Goal: Task Accomplishment & Management: Use online tool/utility

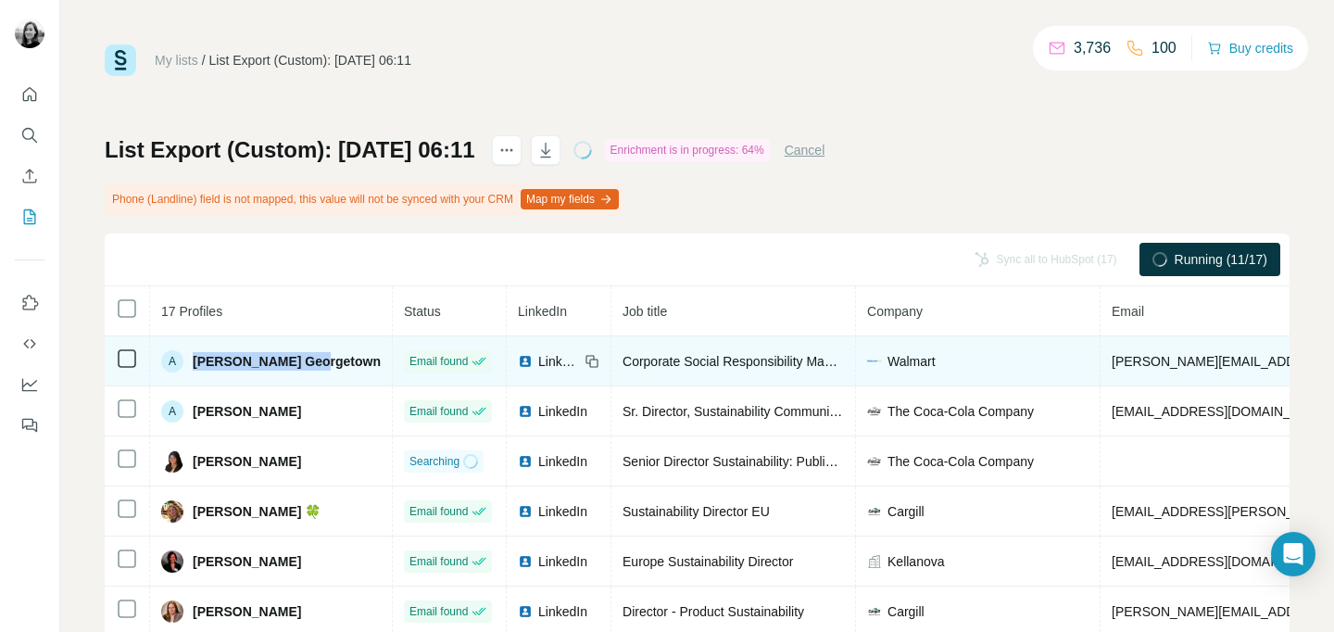
drag, startPoint x: 321, startPoint y: 366, endPoint x: 194, endPoint y: 368, distance: 127.8
click at [194, 368] on div "A [PERSON_NAME] Georgetown" at bounding box center [270, 361] width 219 height 22
copy span "[PERSON_NAME] Georgetown"
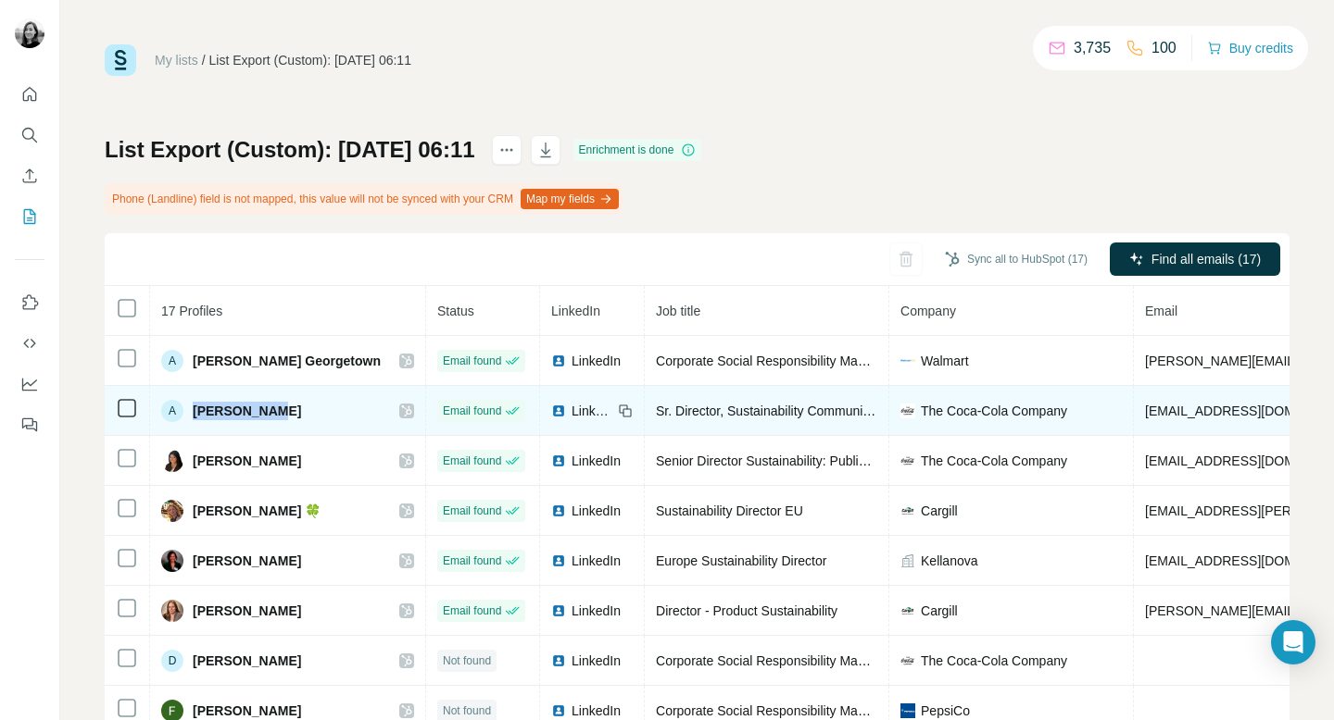
drag, startPoint x: 273, startPoint y: 405, endPoint x: 192, endPoint y: 405, distance: 81.5
click at [192, 405] on div "A [PERSON_NAME]" at bounding box center [287, 411] width 253 height 22
copy span "[PERSON_NAME]"
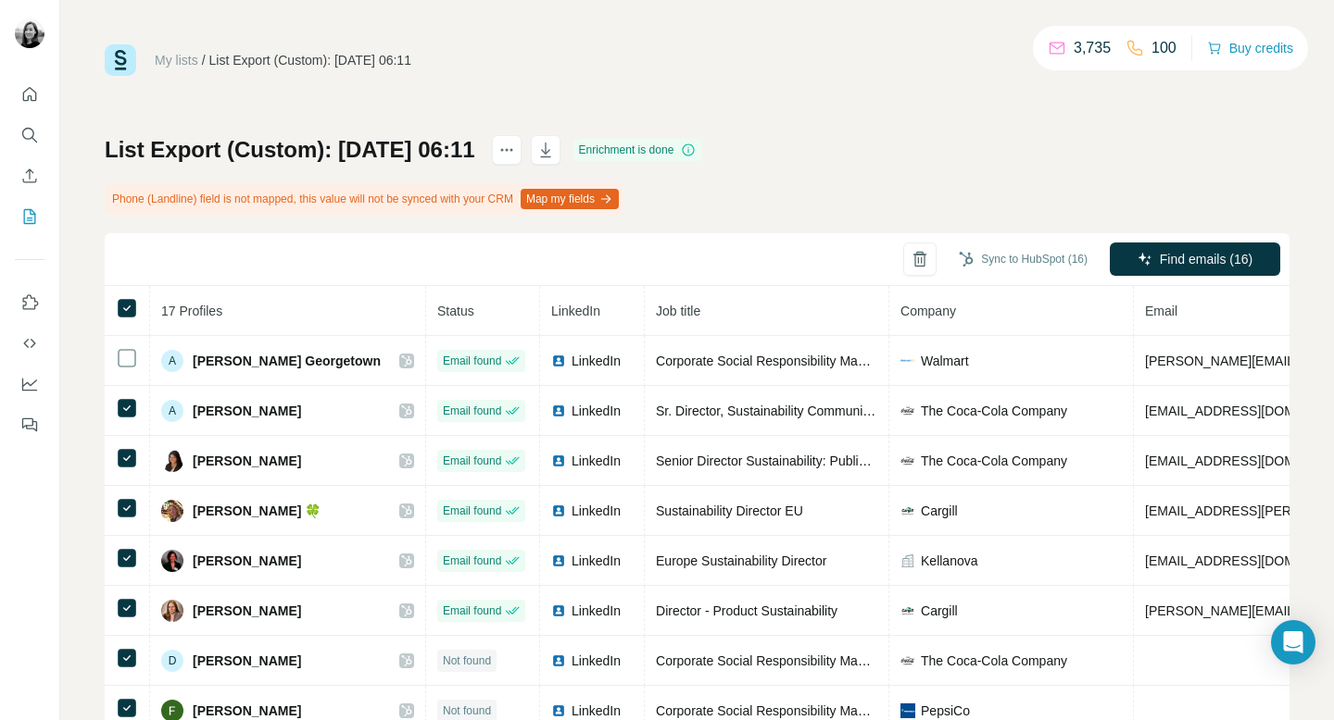
click at [475, 147] on h1 "List Export (Custom): [DATE] 06:11" at bounding box center [290, 150] width 370 height 30
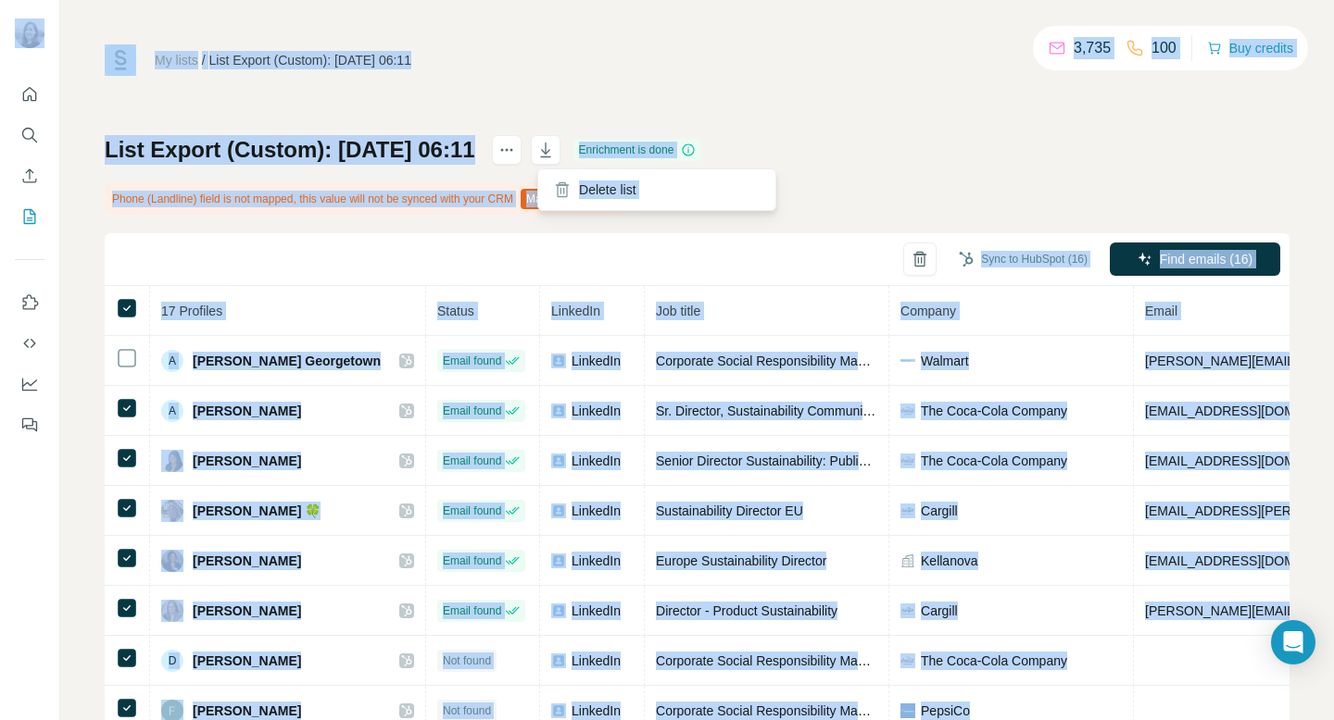
click at [537, 117] on div "My lists / List Export (Custom): [DATE] 06:11 3,735 100 Buy credits List Export…" at bounding box center [697, 409] width 1184 height 731
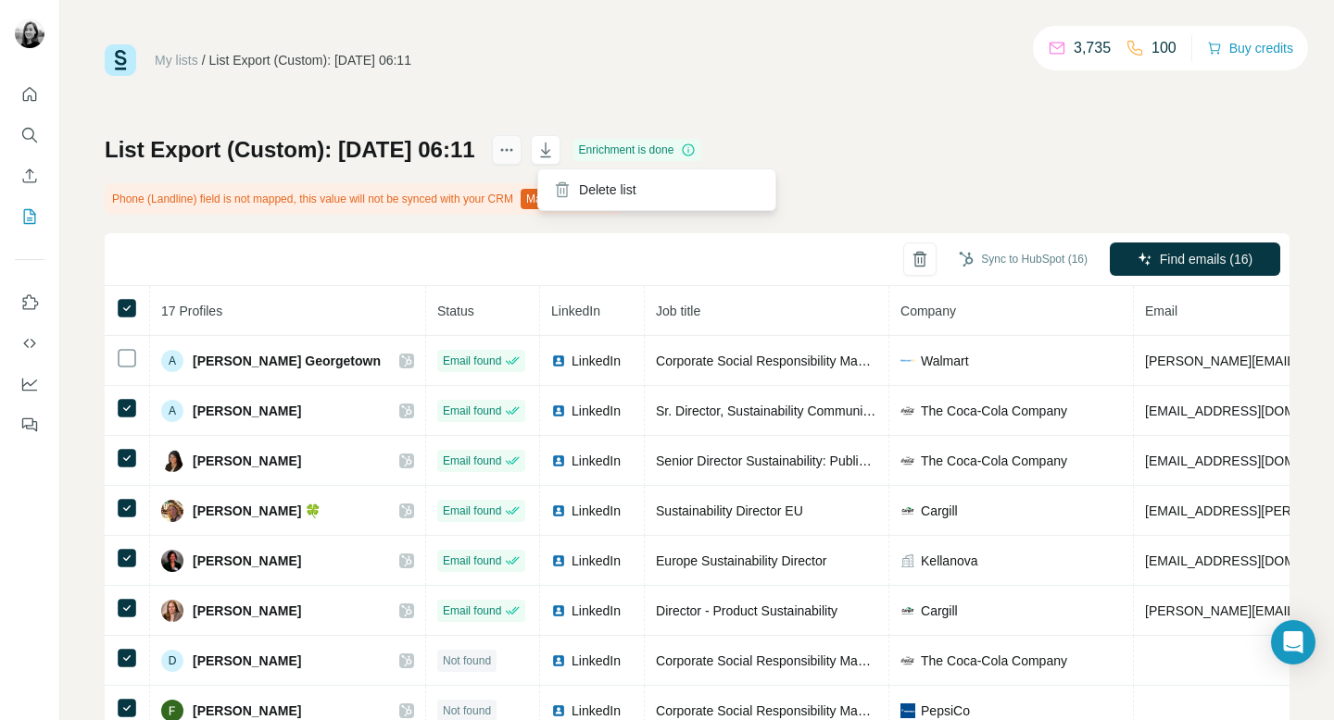
click at [516, 149] on icon "actions" at bounding box center [506, 150] width 19 height 19
click at [589, 66] on div "My lists / List Export (Custom): [DATE] 06:11 3,735 100 Buy credits" at bounding box center [697, 59] width 1184 height 31
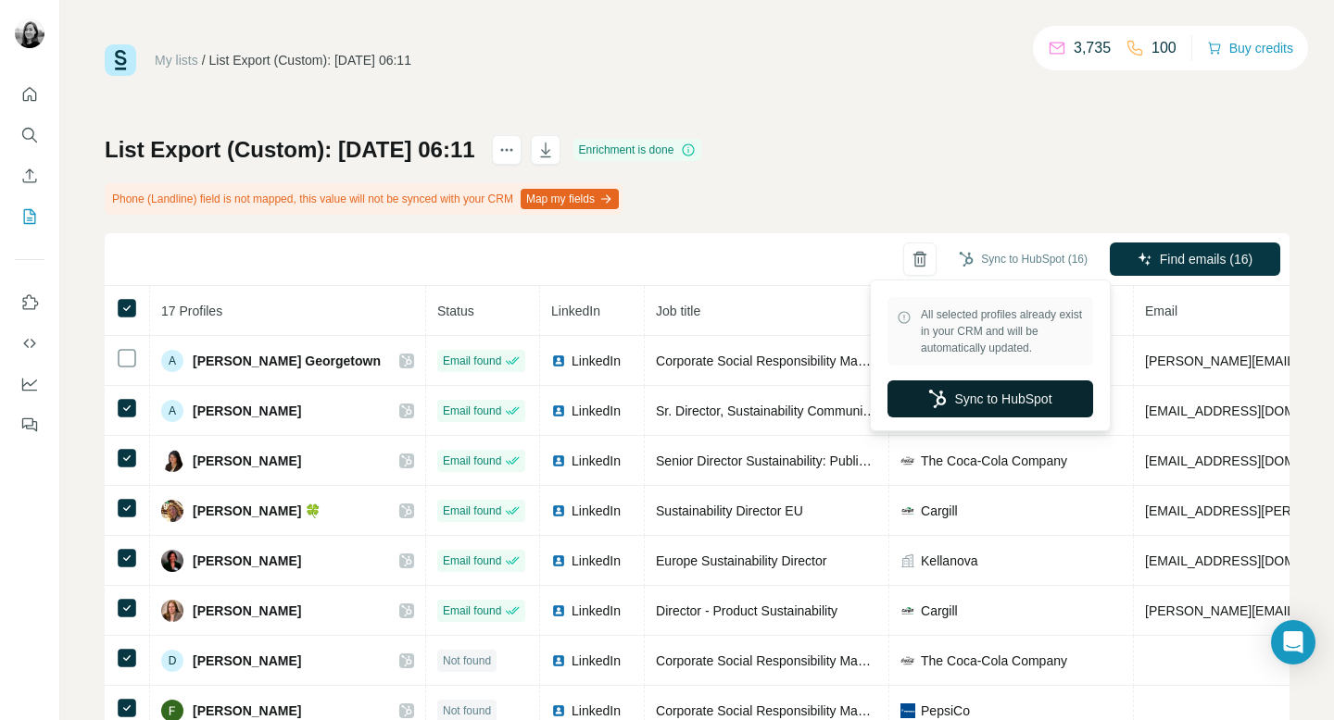
click at [1011, 398] on button "Sync to HubSpot" at bounding box center [990, 399] width 206 height 37
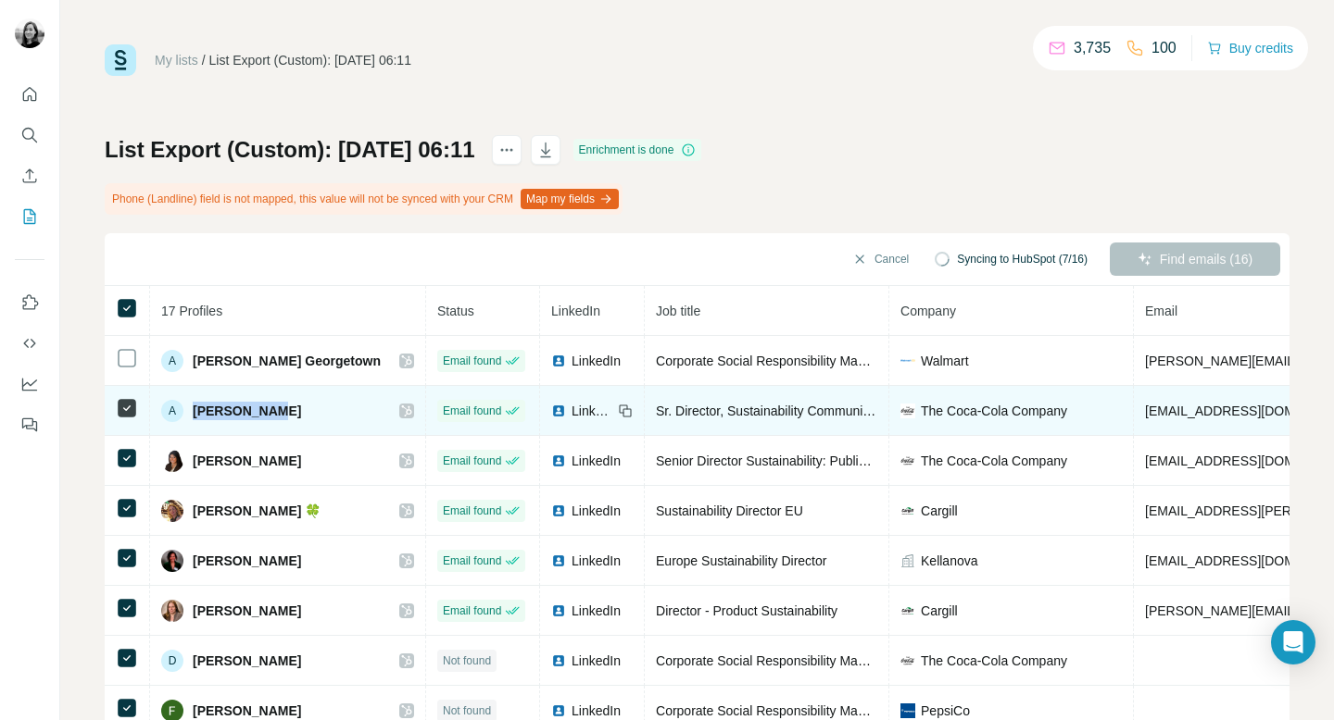
drag, startPoint x: 273, startPoint y: 415, endPoint x: 196, endPoint y: 409, distance: 77.1
click at [196, 409] on div "A [PERSON_NAME]" at bounding box center [287, 411] width 253 height 22
copy span "[PERSON_NAME]"
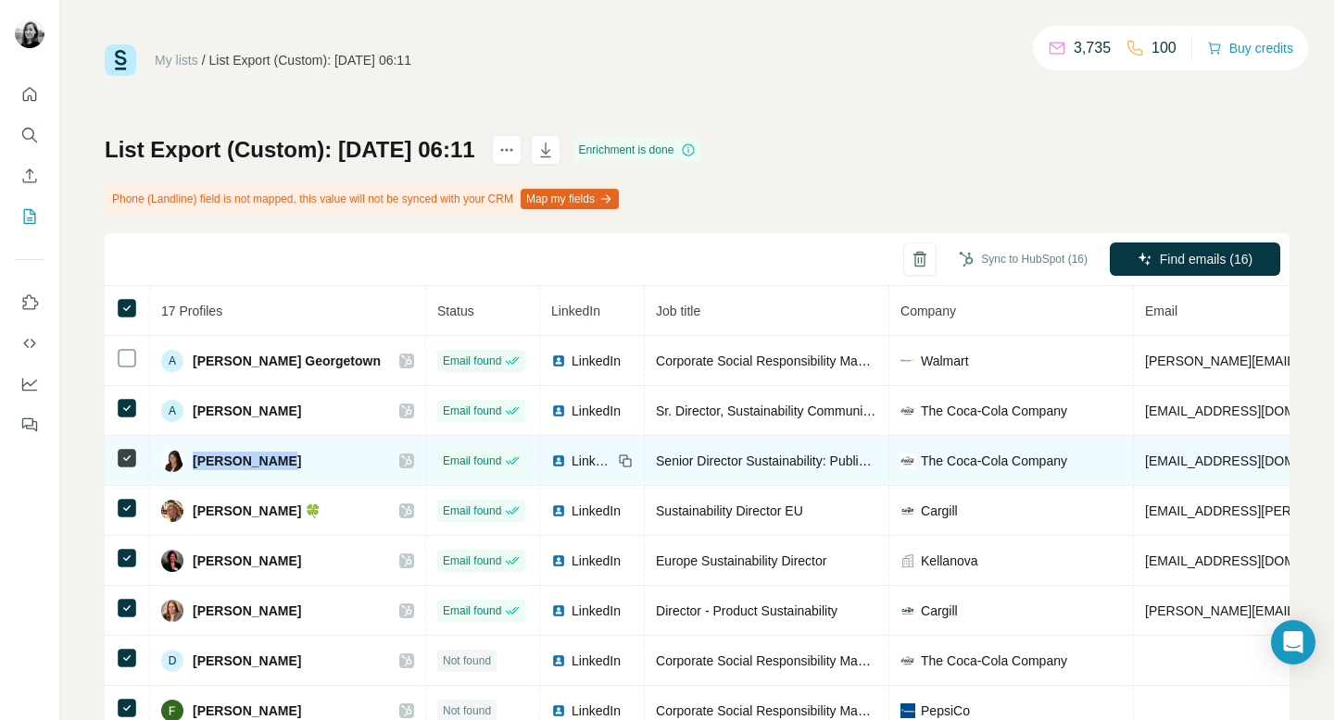
drag, startPoint x: 282, startPoint y: 461, endPoint x: 196, endPoint y: 461, distance: 86.1
click at [196, 461] on div "[PERSON_NAME]" at bounding box center [287, 461] width 253 height 22
copy span "[PERSON_NAME]"
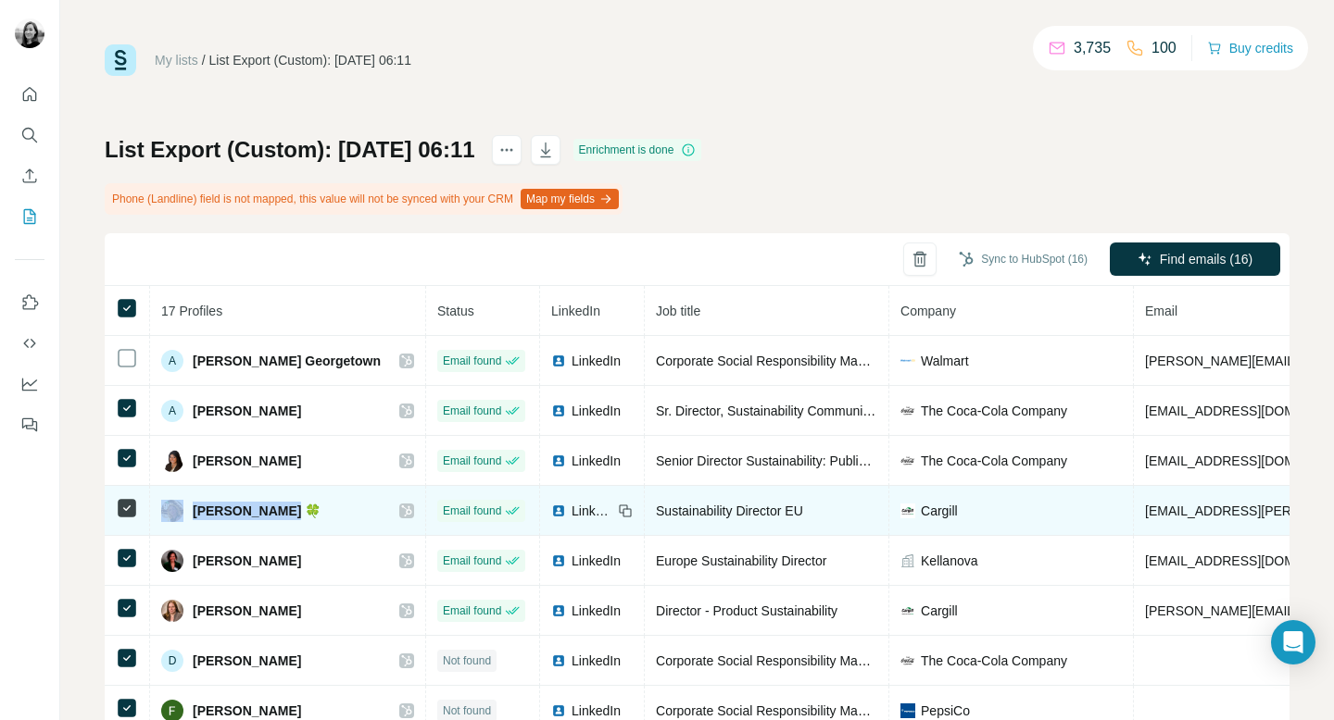
drag, startPoint x: 293, startPoint y: 511, endPoint x: 176, endPoint y: 511, distance: 116.7
click at [176, 511] on div "[PERSON_NAME] 🍀" at bounding box center [240, 511] width 159 height 22
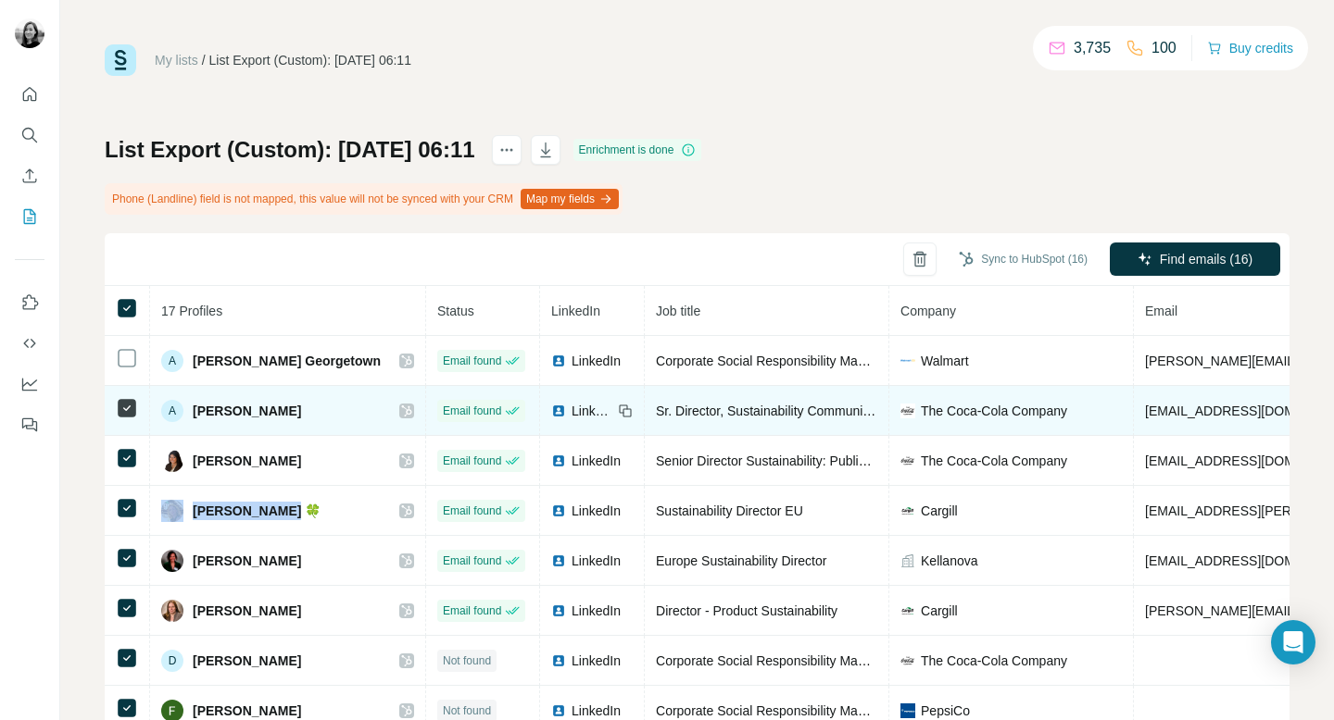
copy div "[PERSON_NAME]"
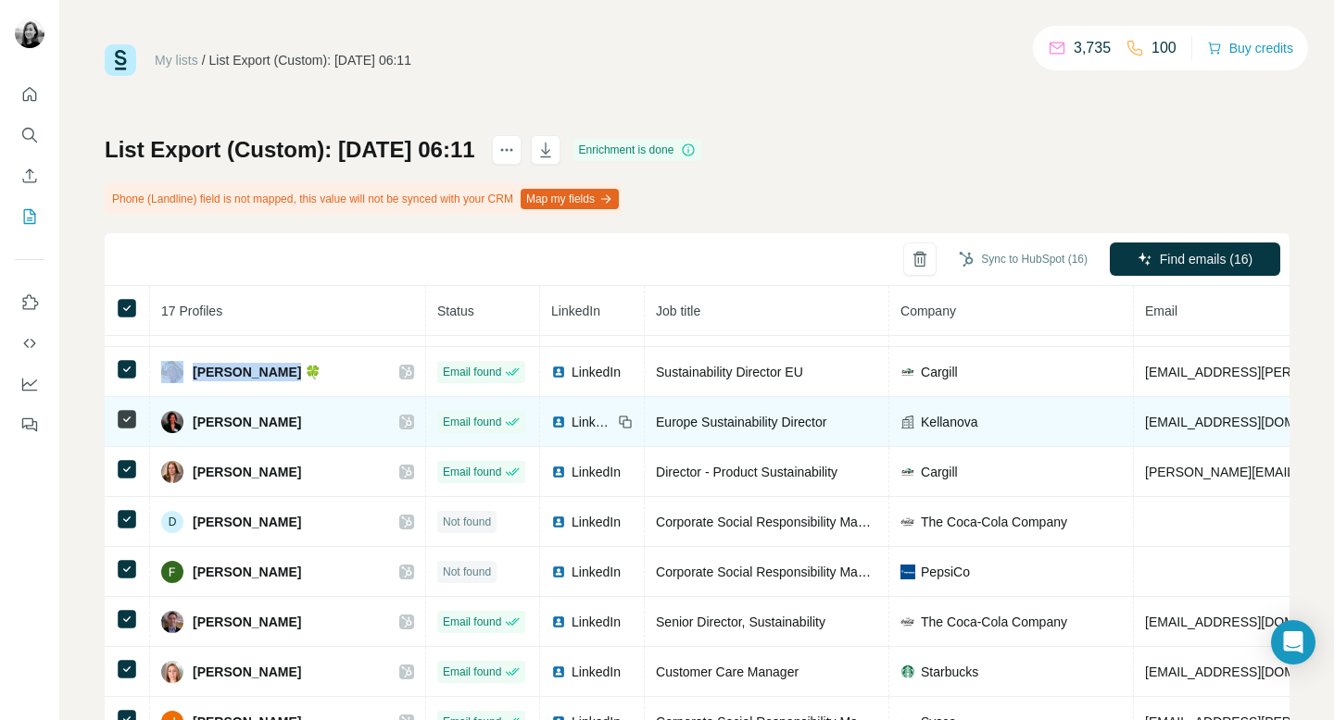
scroll to position [142, 0]
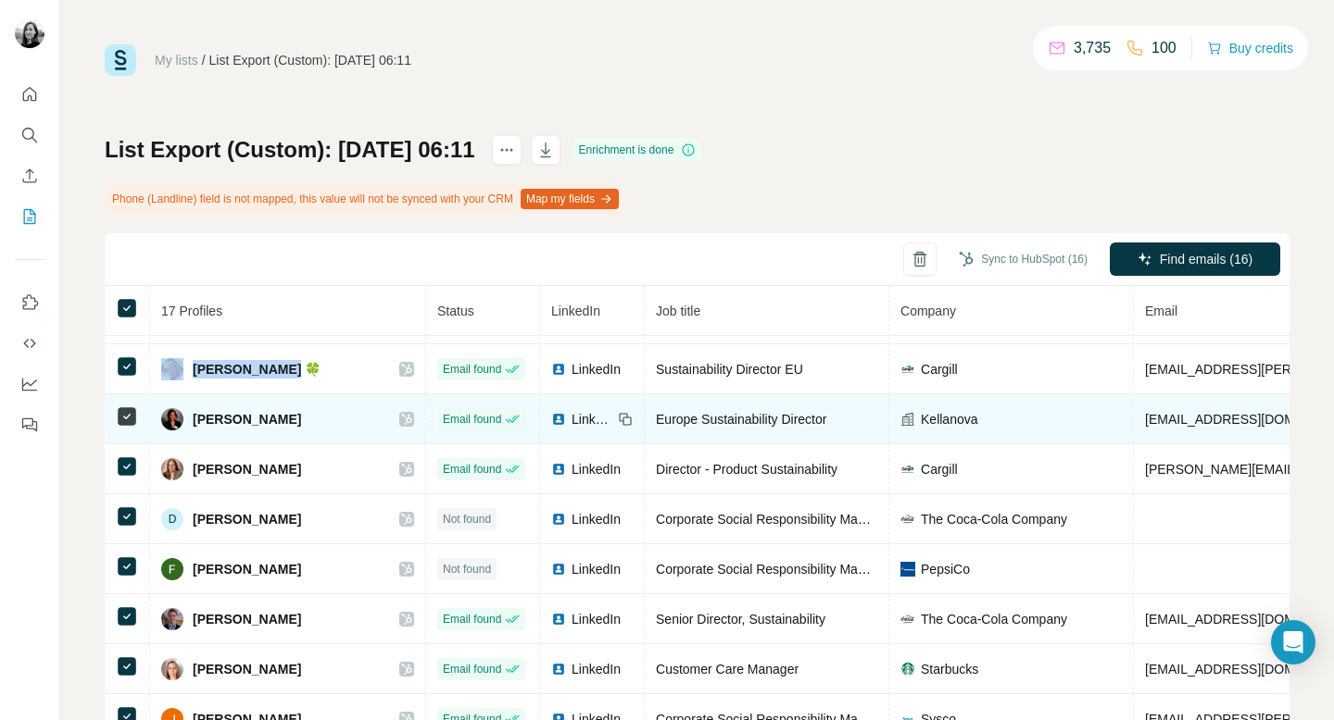
drag, startPoint x: 350, startPoint y: 419, endPoint x: 195, endPoint y: 419, distance: 154.7
click at [195, 419] on span "[PERSON_NAME]" at bounding box center [247, 419] width 108 height 19
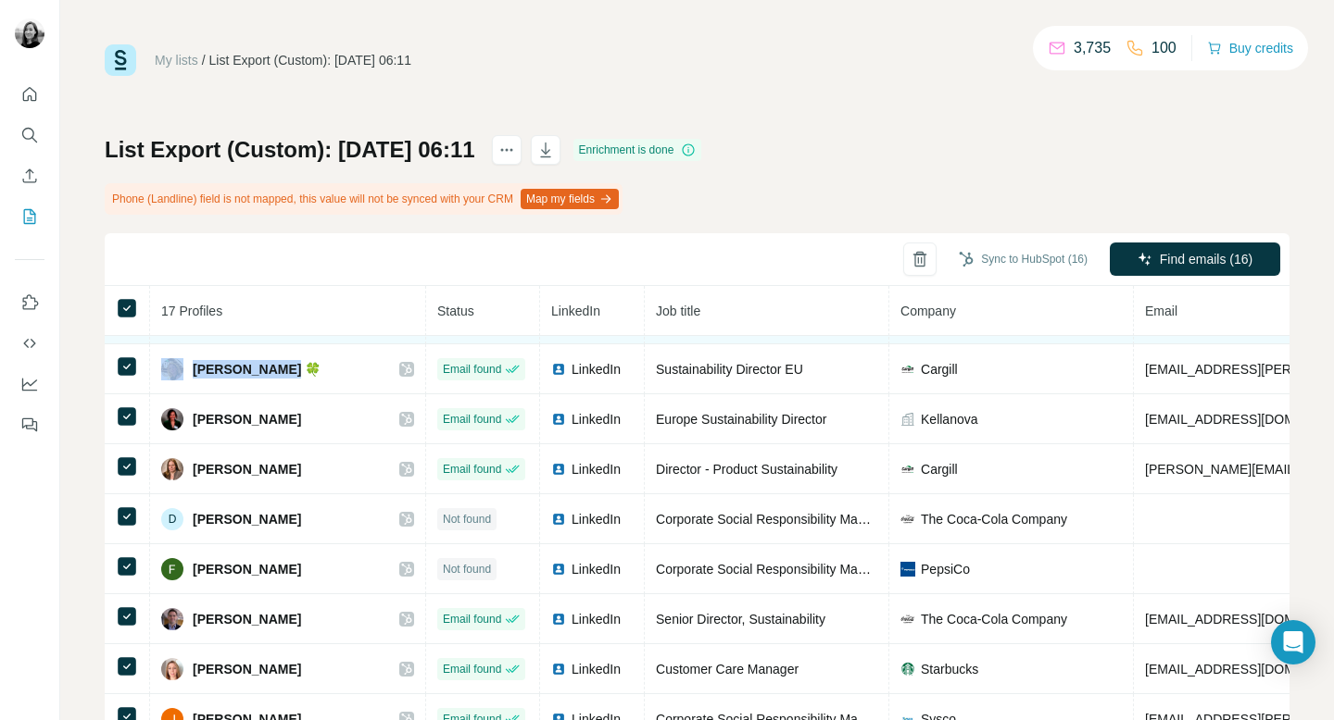
copy span "[PERSON_NAME]"
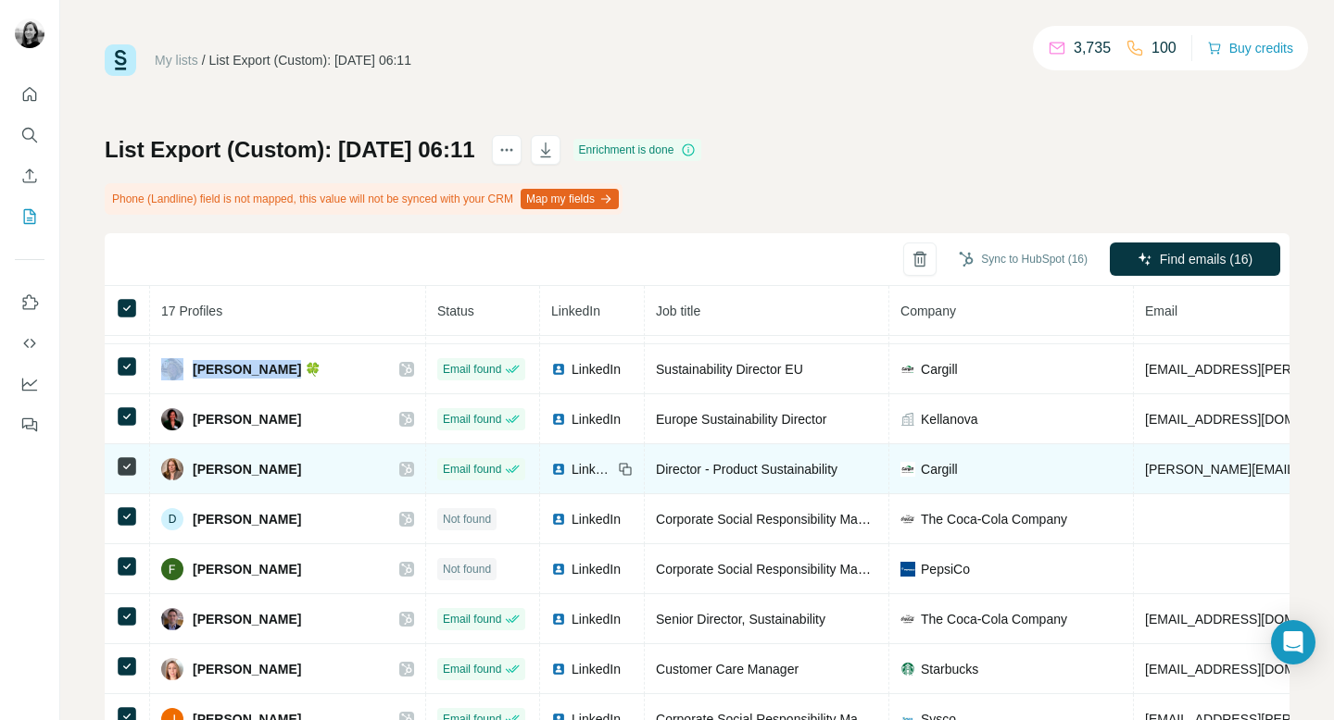
drag, startPoint x: 288, startPoint y: 468, endPoint x: 189, endPoint y: 468, distance: 99.1
click at [189, 468] on div "[PERSON_NAME]" at bounding box center [287, 469] width 253 height 22
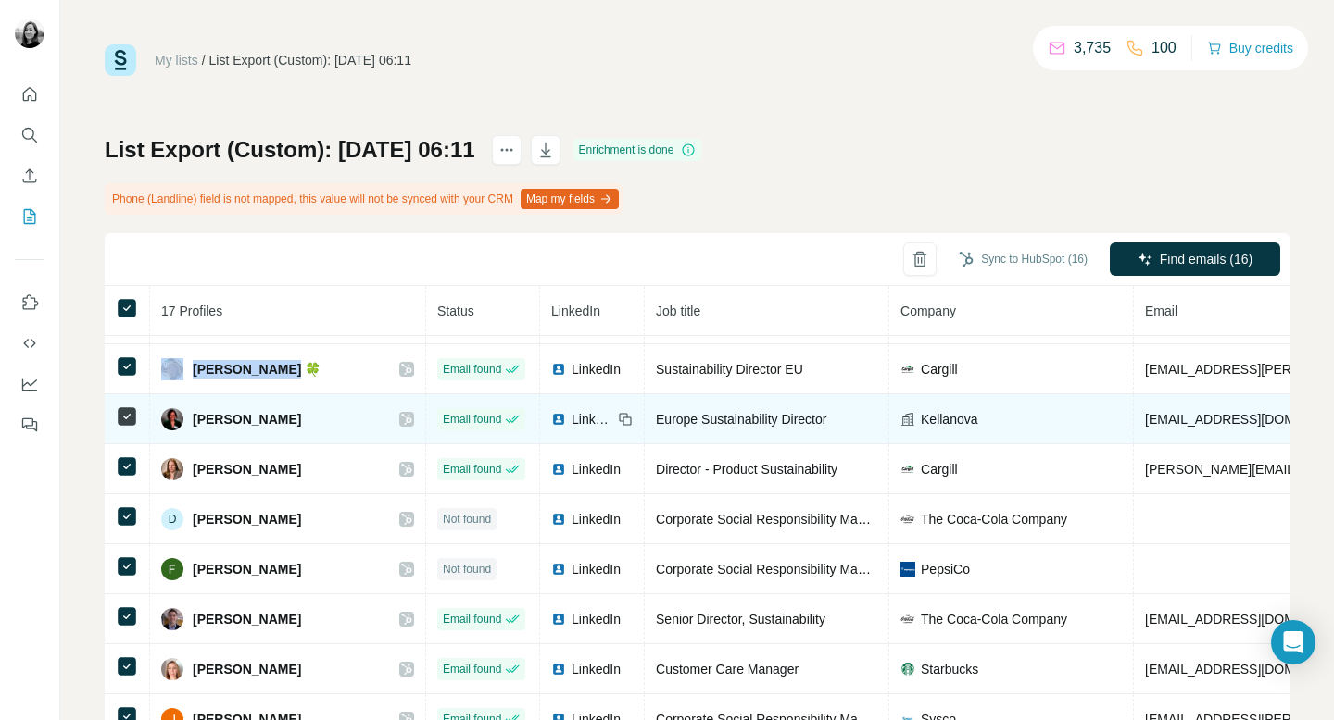
copy span "[PERSON_NAME]"
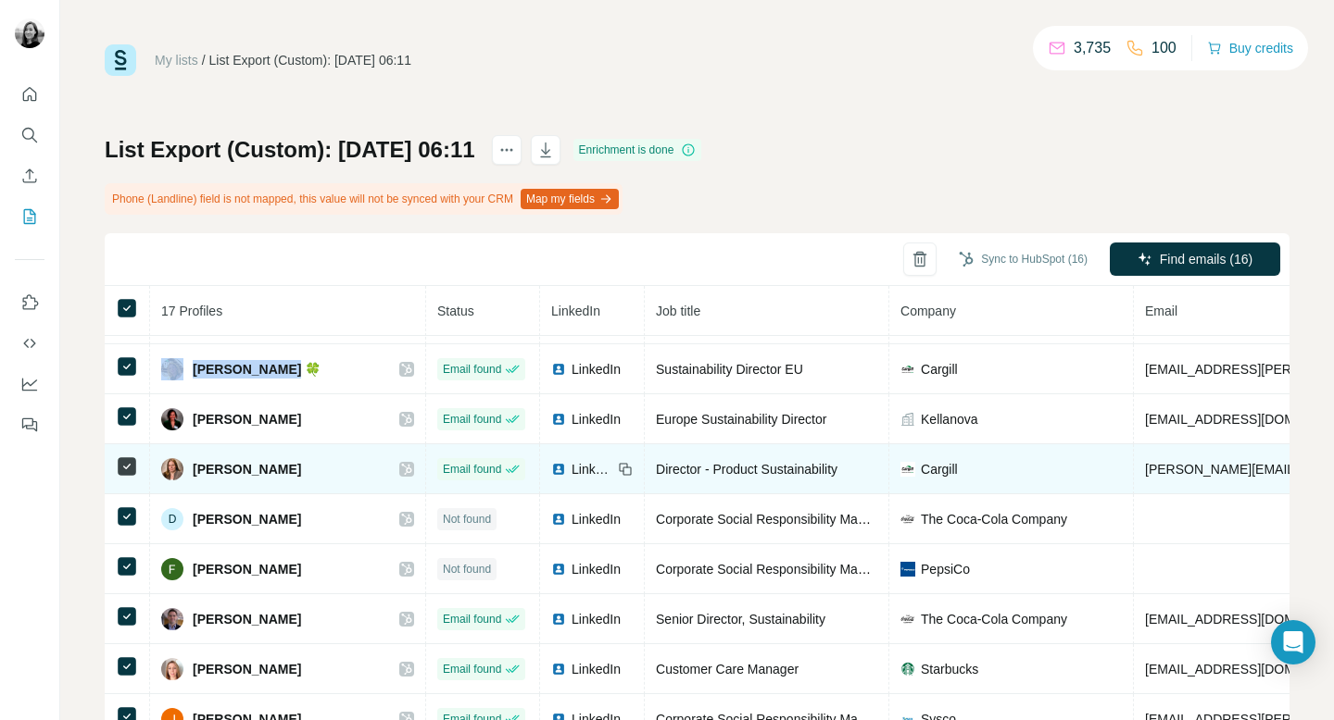
scroll to position [218, 0]
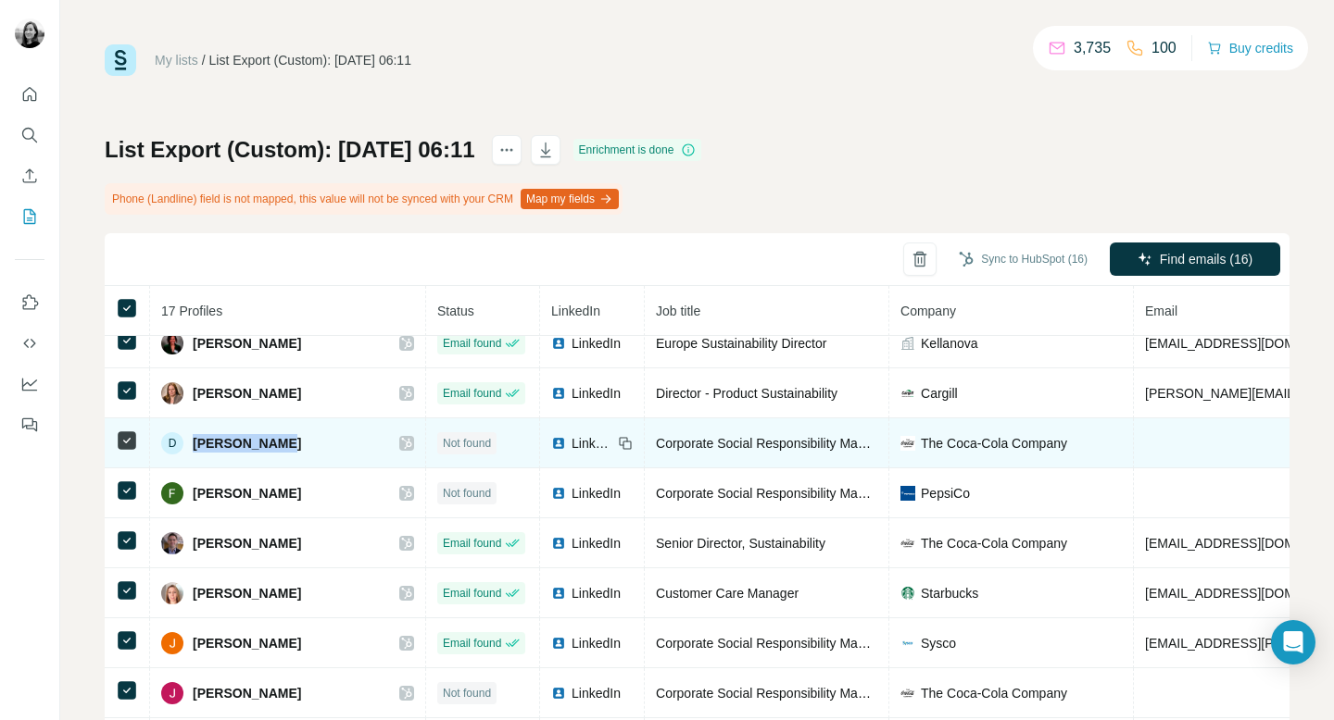
drag, startPoint x: 294, startPoint y: 443, endPoint x: 194, endPoint y: 443, distance: 99.1
click at [194, 443] on div "D [PERSON_NAME]" at bounding box center [287, 443] width 253 height 22
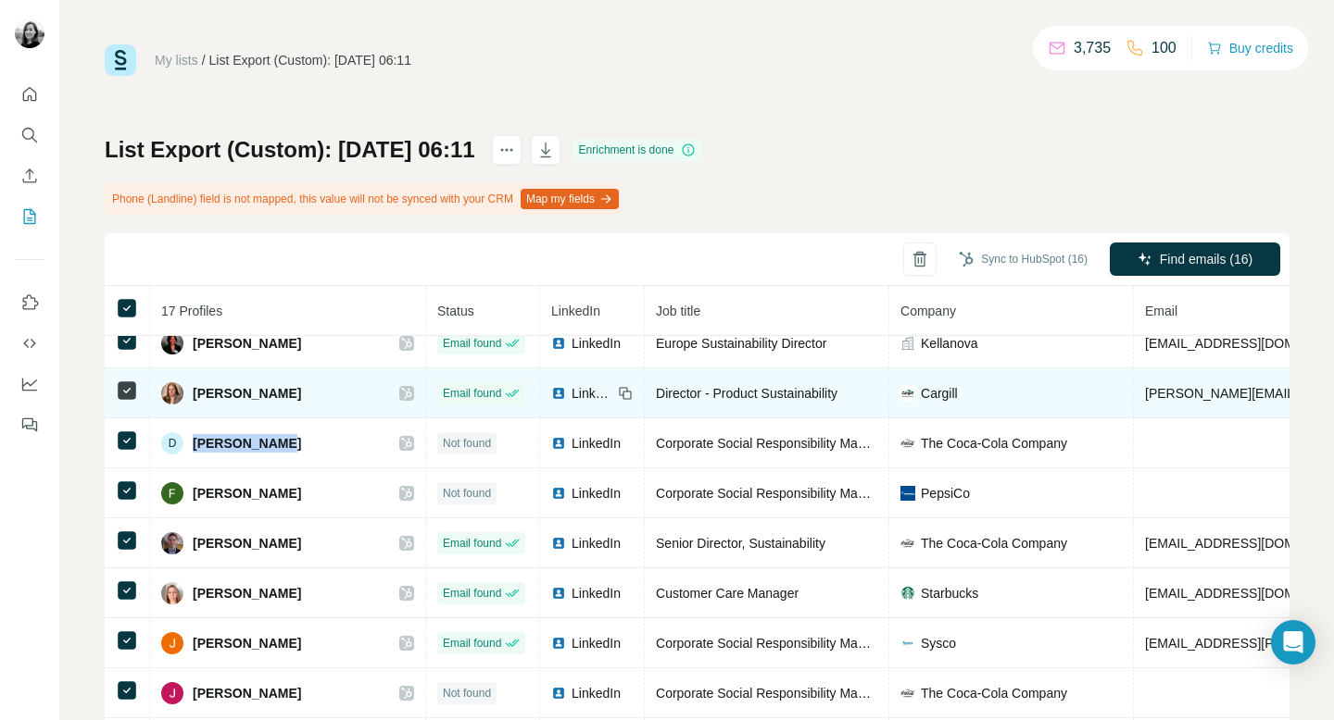
copy span "[PERSON_NAME]"
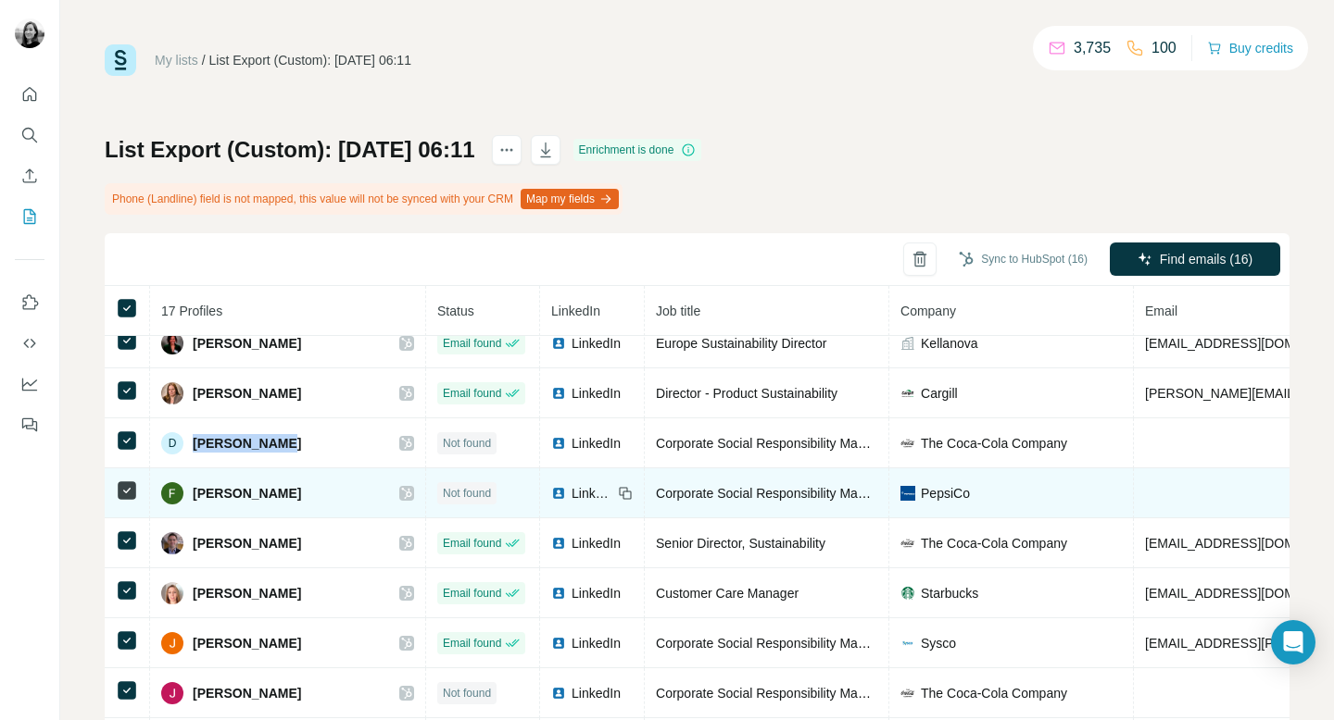
drag, startPoint x: 304, startPoint y: 491, endPoint x: 185, endPoint y: 498, distance: 118.8
click at [185, 498] on div "[PERSON_NAME]" at bounding box center [287, 493] width 253 height 22
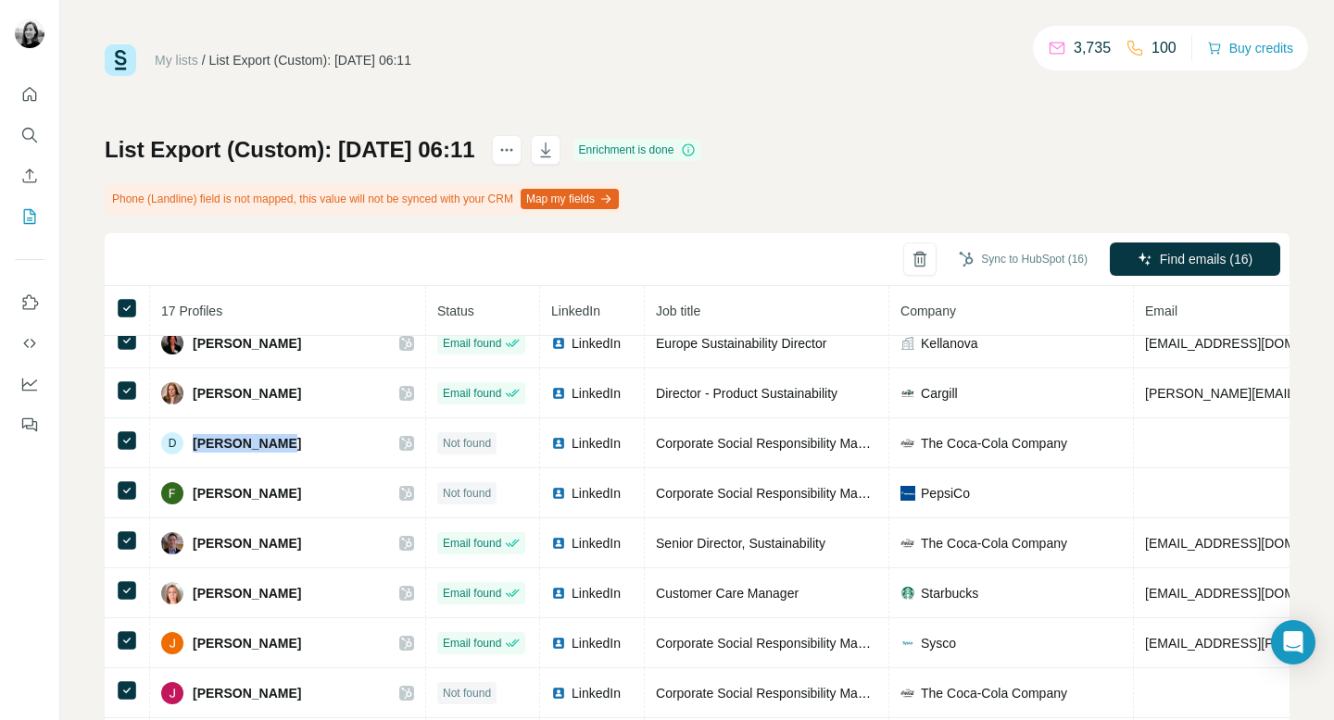
copy div "[PERSON_NAME]"
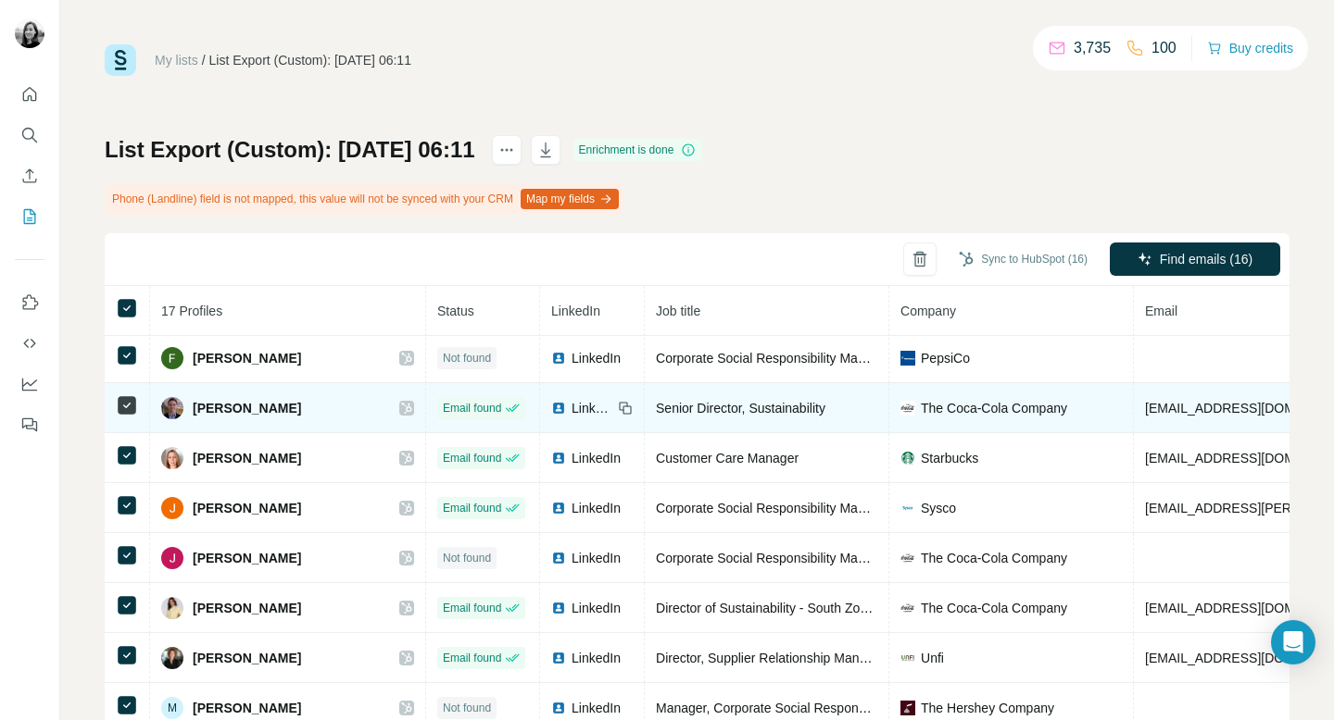
scroll to position [357, 0]
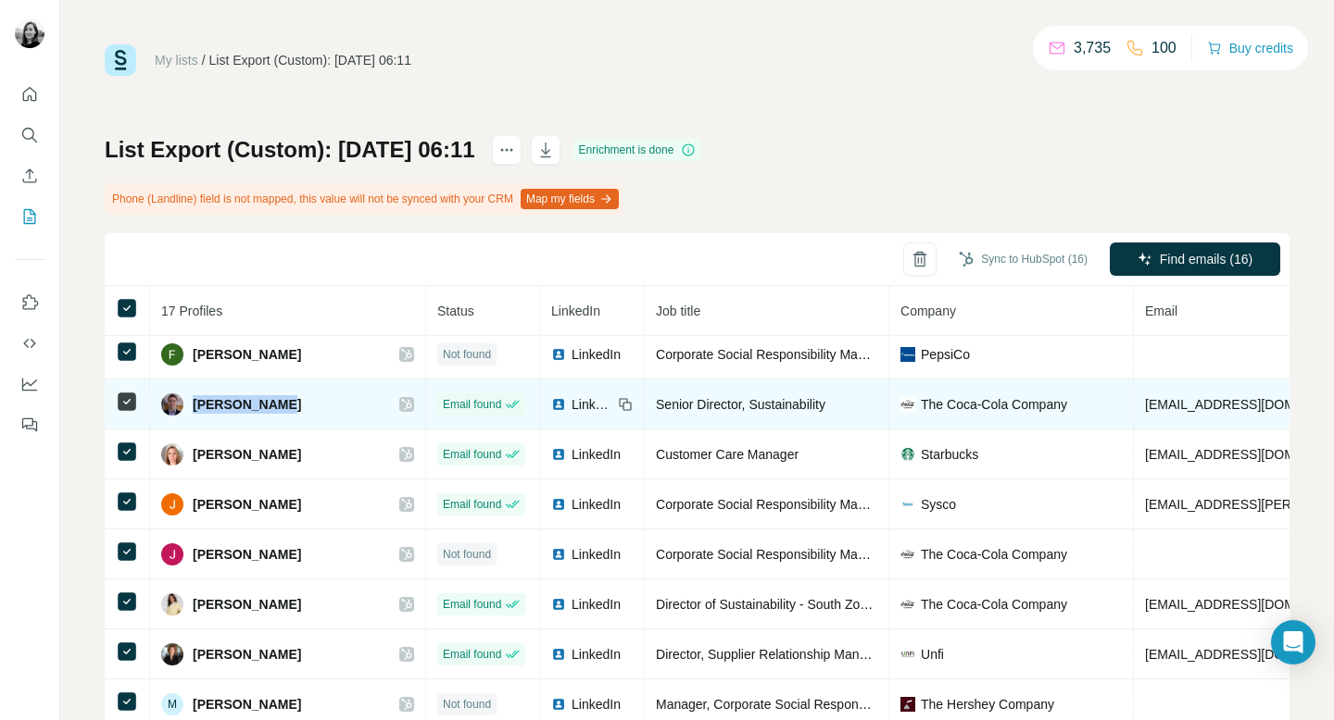
drag, startPoint x: 282, startPoint y: 408, endPoint x: 192, endPoint y: 408, distance: 89.8
click at [192, 408] on div "[PERSON_NAME]" at bounding box center [287, 405] width 253 height 22
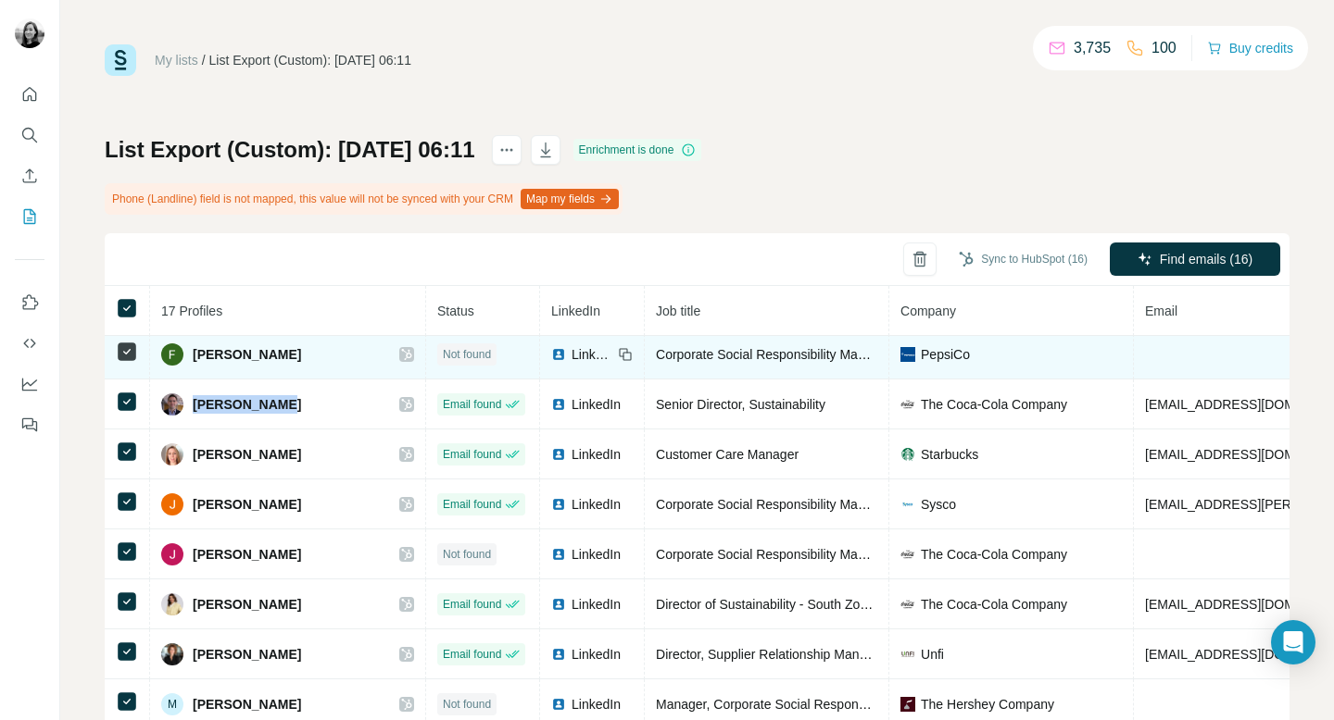
copy span "[PERSON_NAME]"
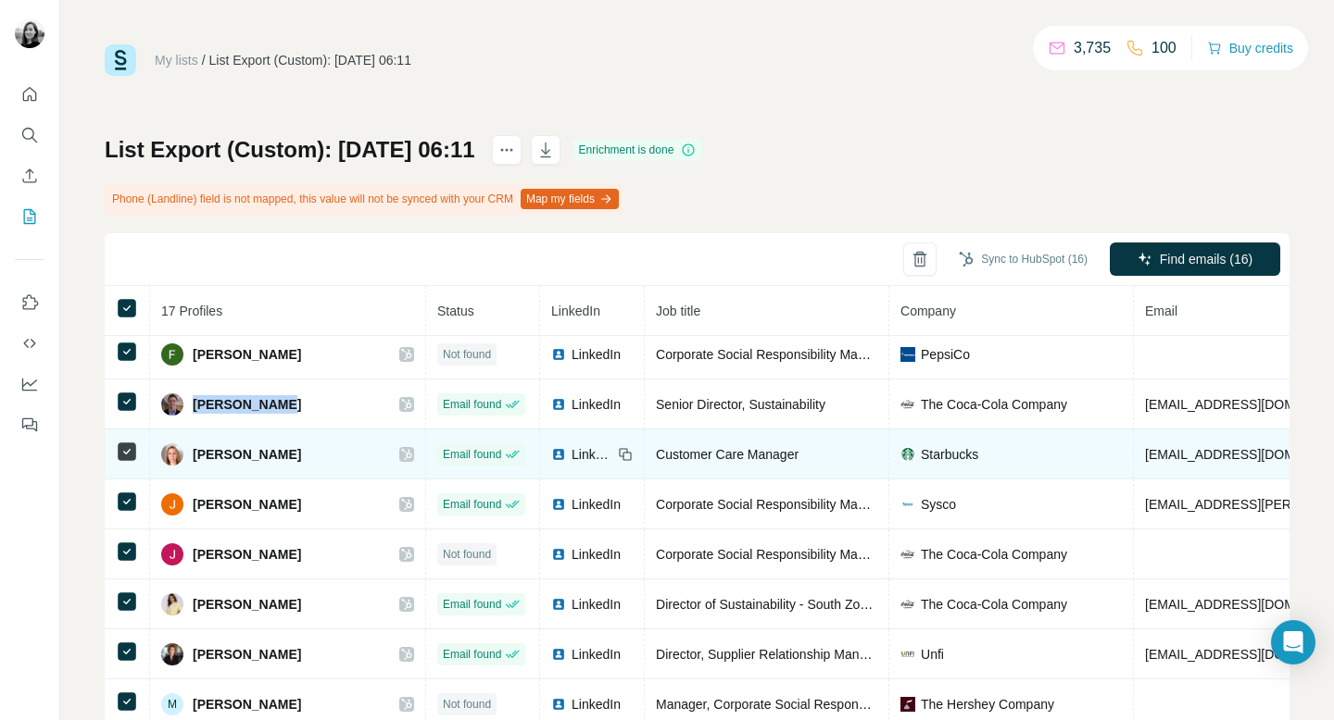
drag, startPoint x: 303, startPoint y: 448, endPoint x: 187, endPoint y: 449, distance: 115.8
click at [187, 449] on div "[PERSON_NAME]" at bounding box center [287, 455] width 253 height 22
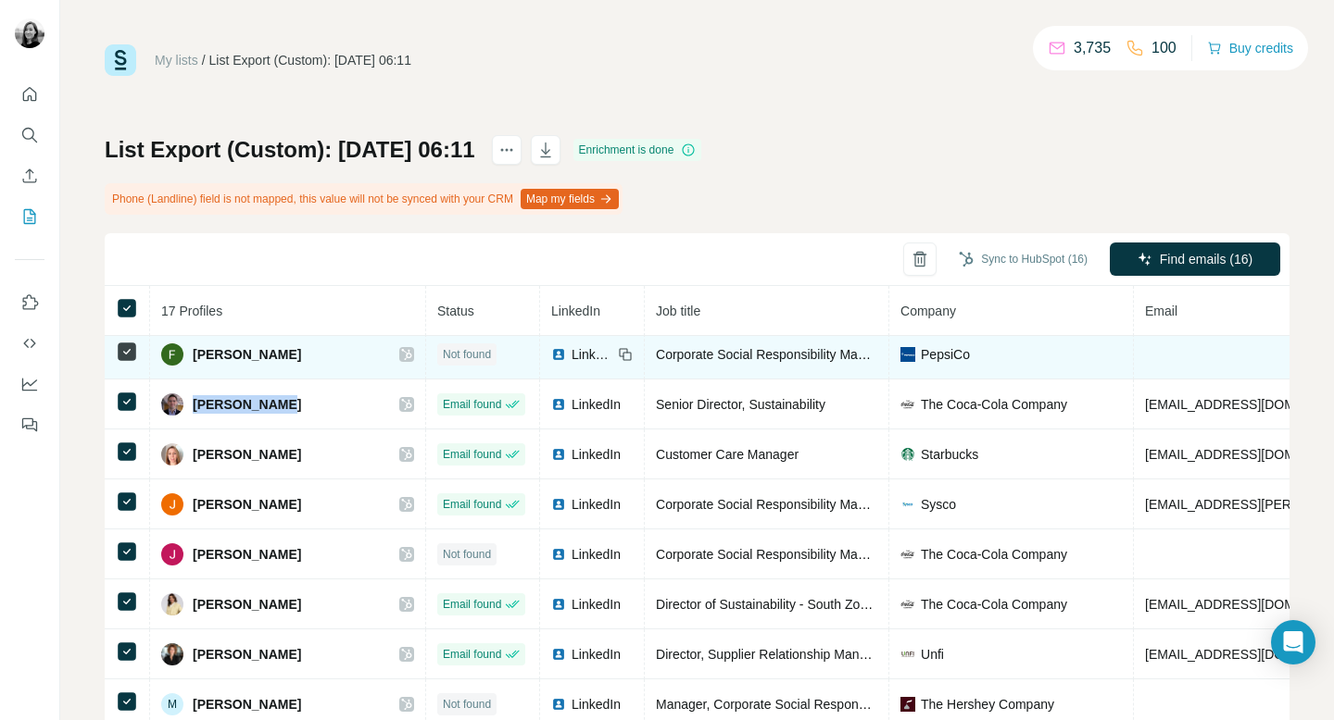
scroll to position [411, 0]
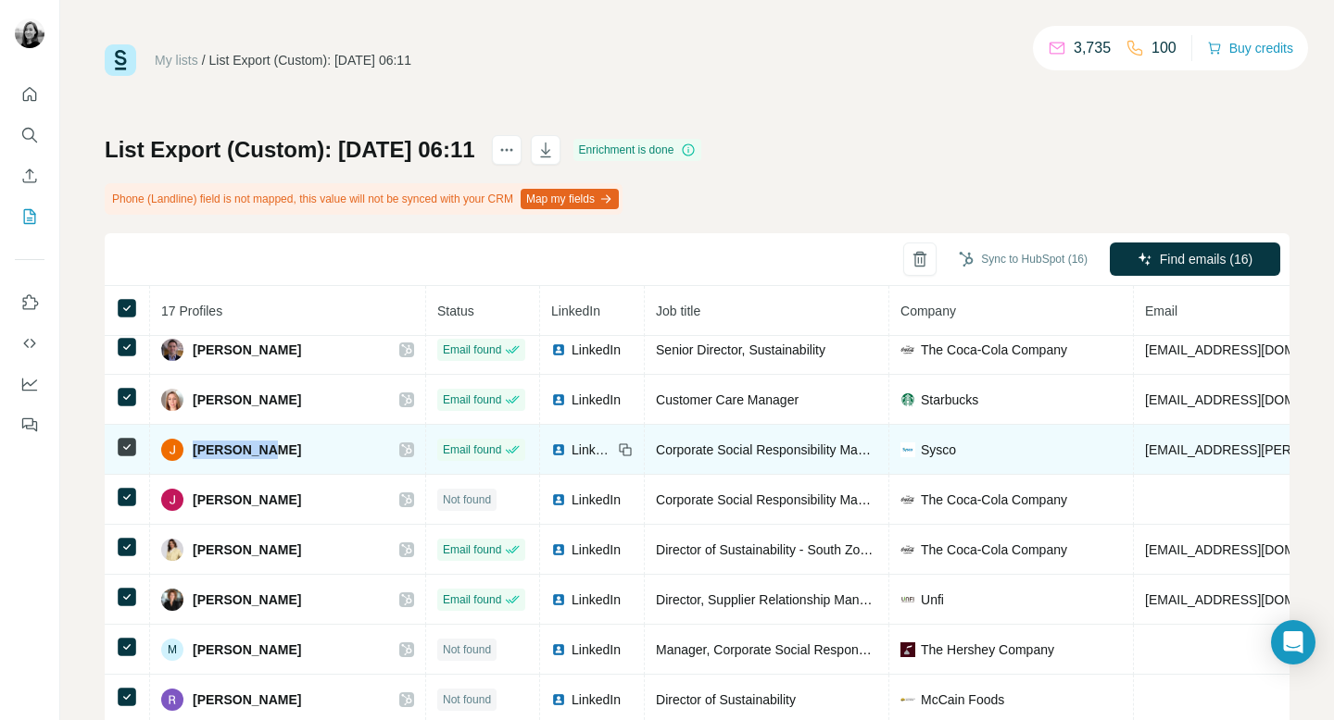
drag, startPoint x: 265, startPoint y: 452, endPoint x: 195, endPoint y: 452, distance: 69.5
click at [195, 452] on div "[PERSON_NAME]" at bounding box center [287, 450] width 253 height 22
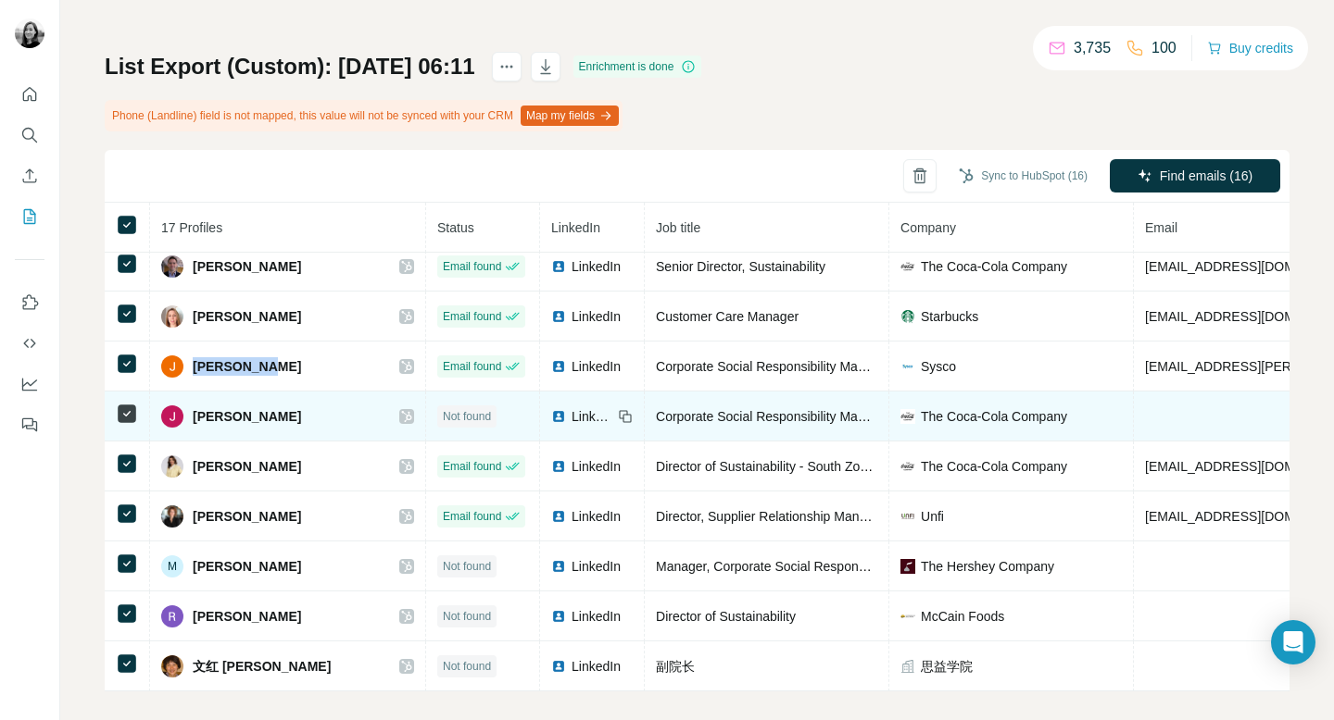
scroll to position [99, 0]
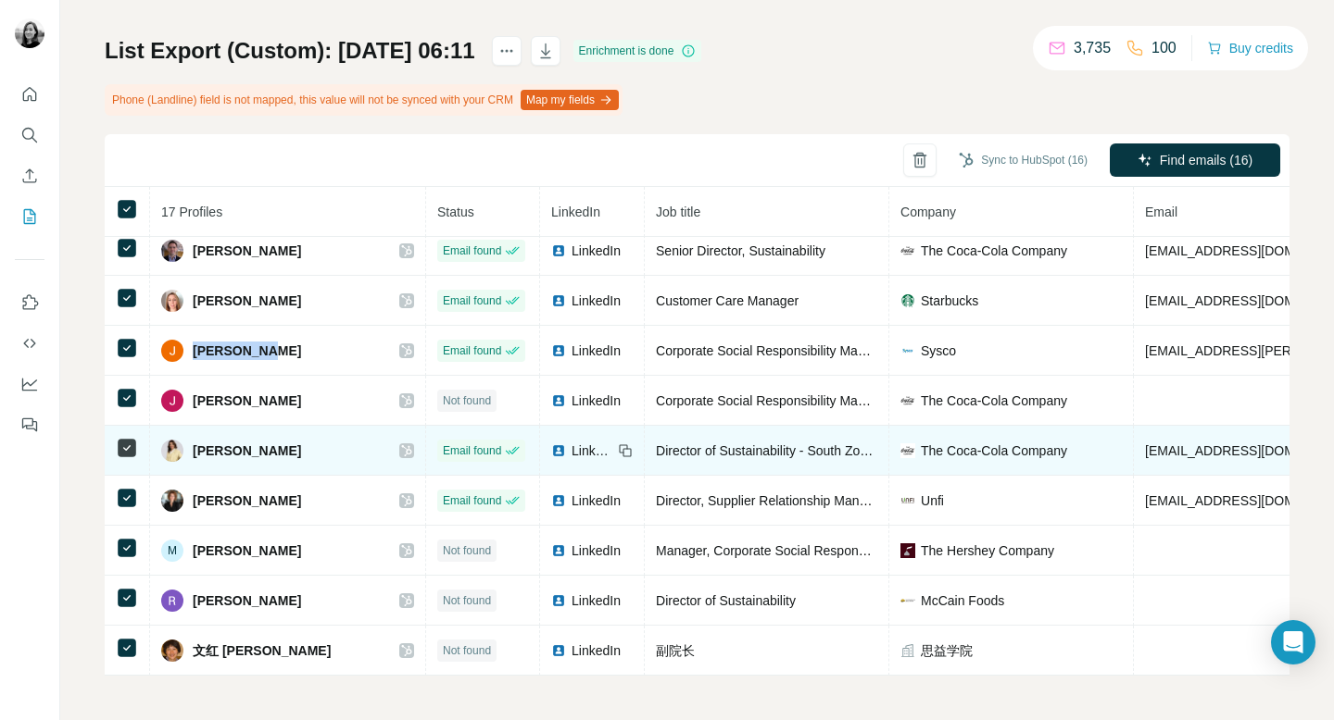
drag, startPoint x: 297, startPoint y: 450, endPoint x: 194, endPoint y: 448, distance: 103.7
click at [194, 449] on div "[PERSON_NAME]" at bounding box center [287, 451] width 253 height 22
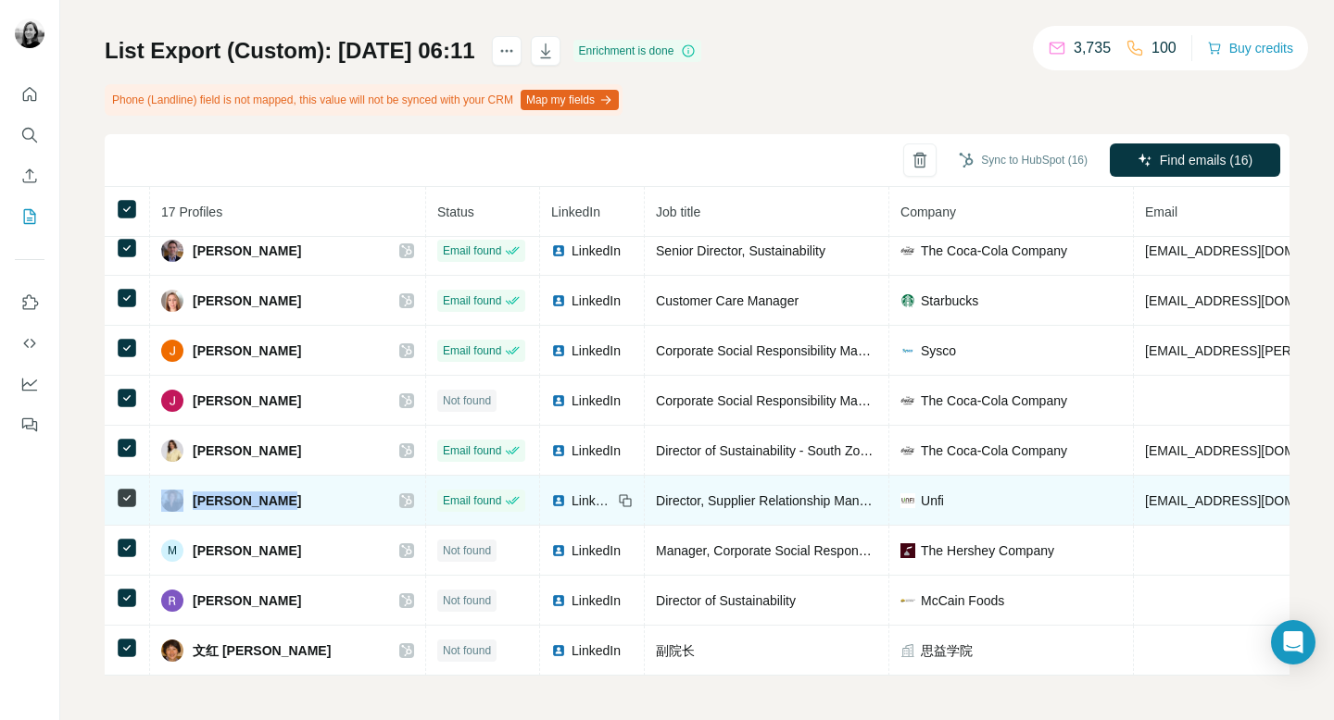
drag, startPoint x: 282, startPoint y: 503, endPoint x: 170, endPoint y: 501, distance: 111.1
click at [170, 501] on div "[PERSON_NAME]" at bounding box center [287, 501] width 253 height 22
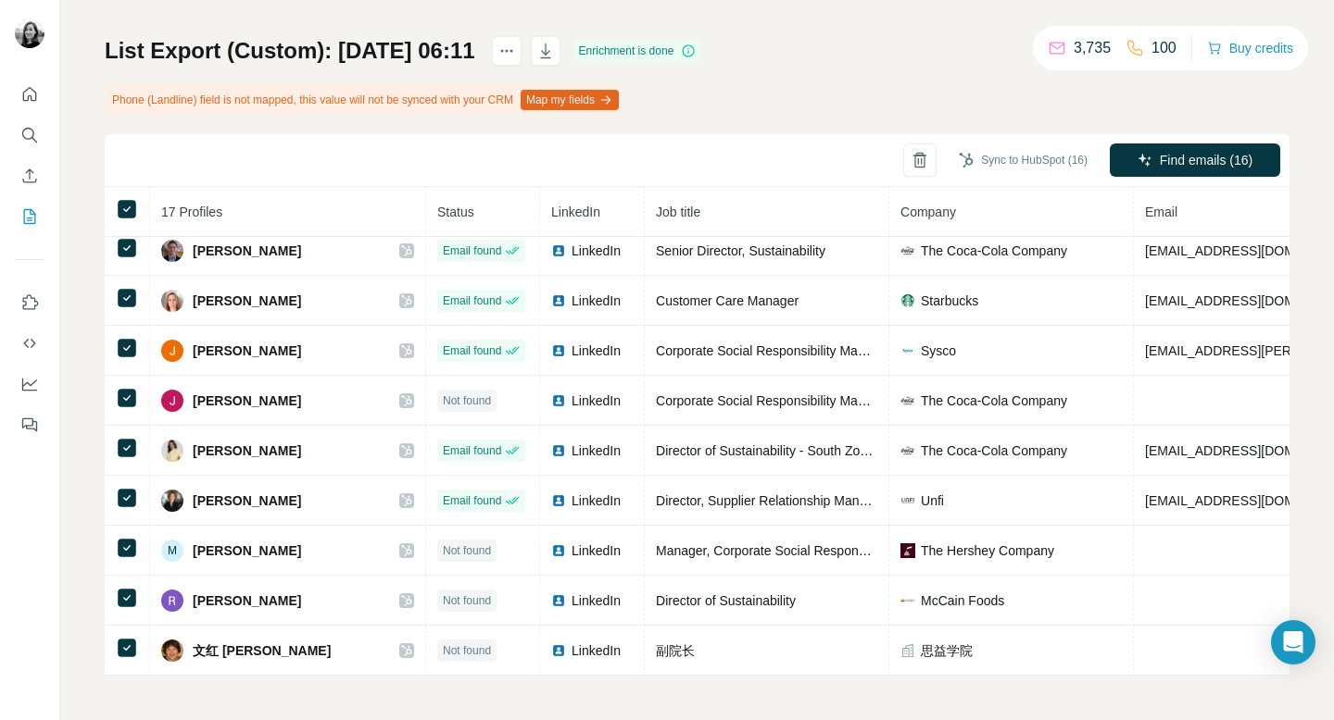
click at [84, 505] on div "My lists / List Export (Custom): [DATE] 06:11 3,735 100 Buy credits List Export…" at bounding box center [696, 360] width 1273 height 720
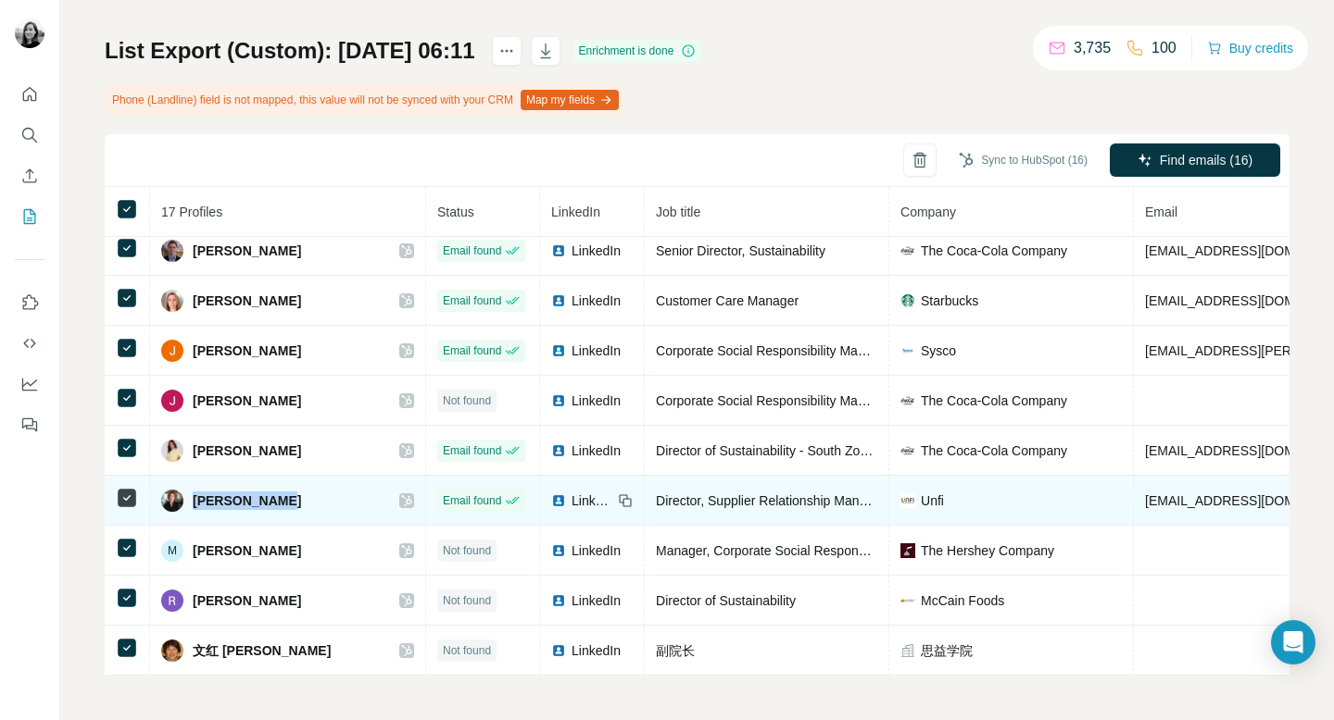
drag, startPoint x: 279, startPoint y: 504, endPoint x: 195, endPoint y: 504, distance: 83.3
click at [195, 504] on div "[PERSON_NAME]" at bounding box center [287, 501] width 253 height 22
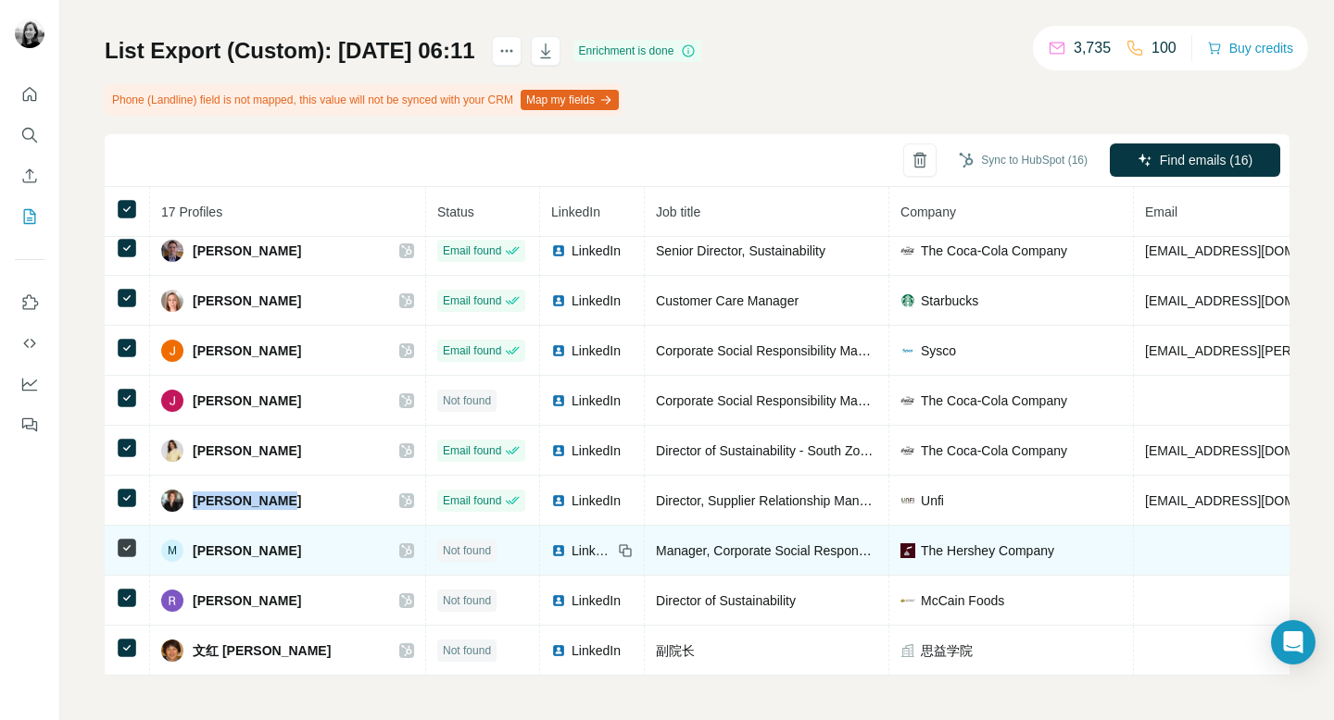
drag, startPoint x: 326, startPoint y: 548, endPoint x: 184, endPoint y: 549, distance: 141.7
click at [184, 549] on div "M [PERSON_NAME]" at bounding box center [287, 551] width 253 height 22
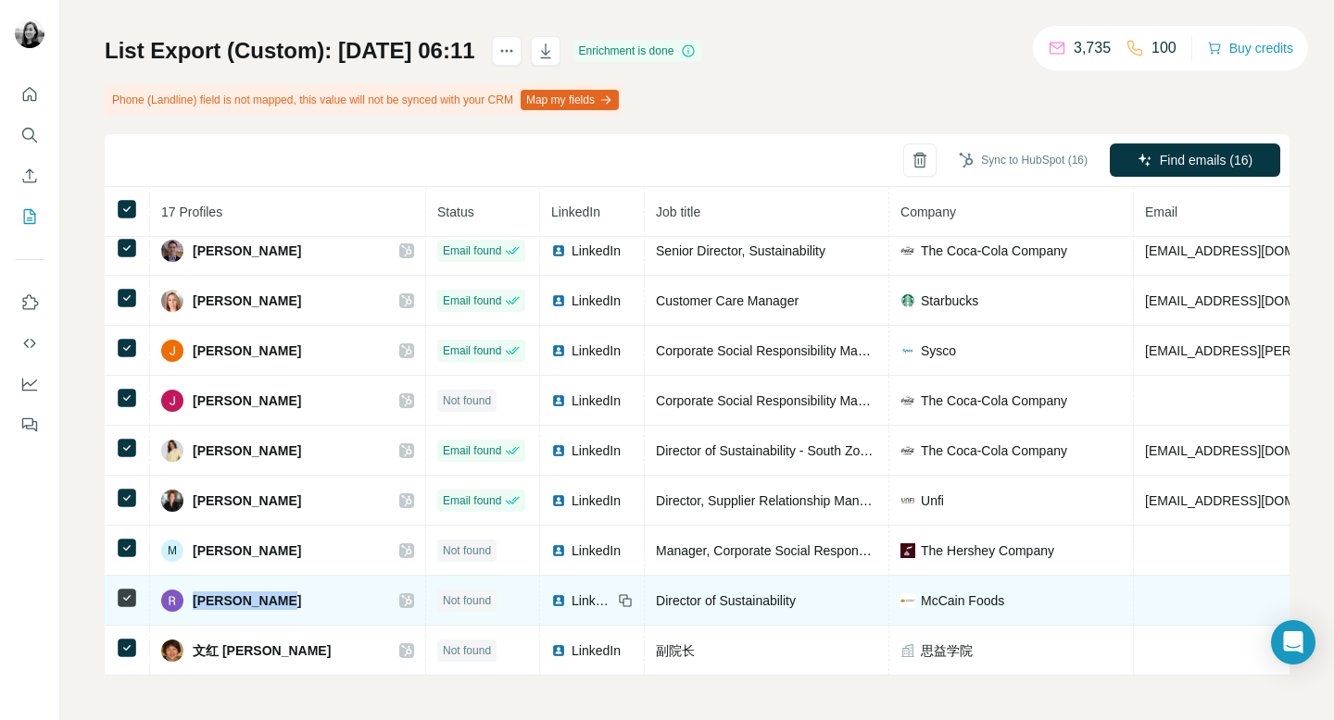
drag, startPoint x: 282, startPoint y: 600, endPoint x: 192, endPoint y: 600, distance: 90.8
click at [192, 600] on div "[PERSON_NAME]" at bounding box center [287, 601] width 253 height 22
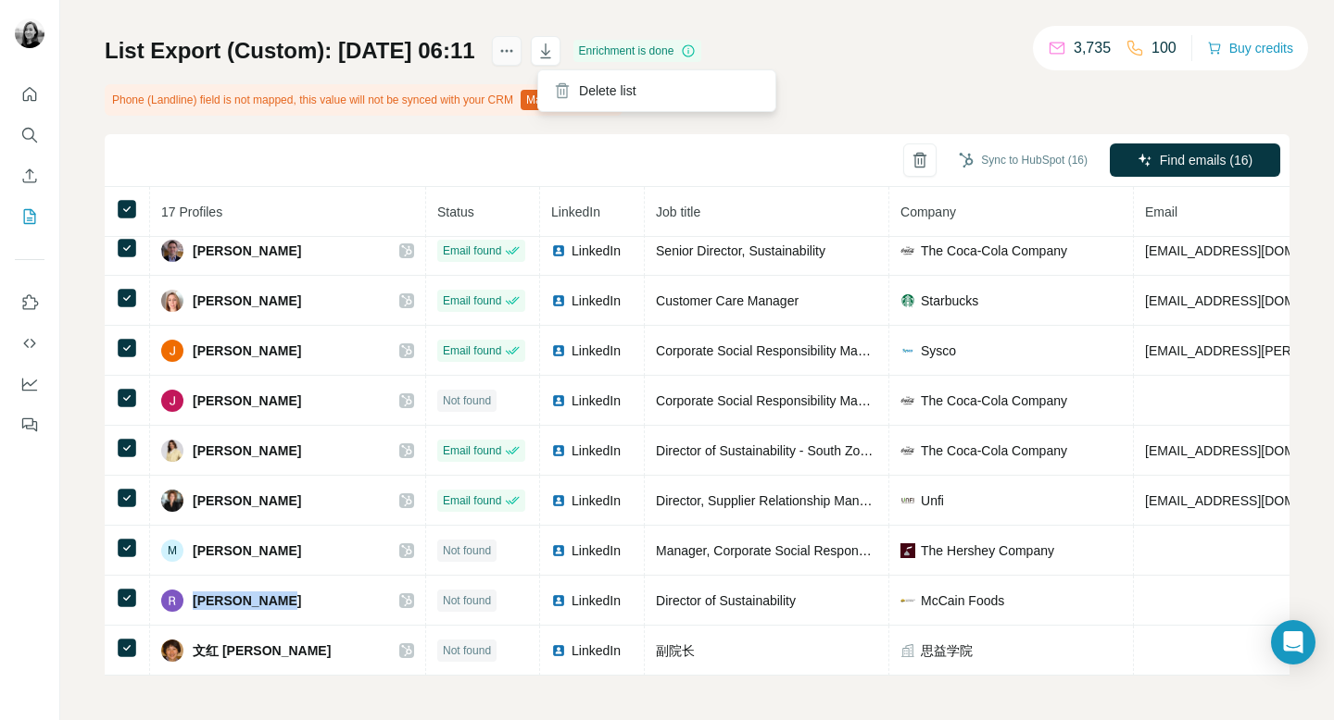
click at [516, 58] on icon "actions" at bounding box center [506, 51] width 19 height 19
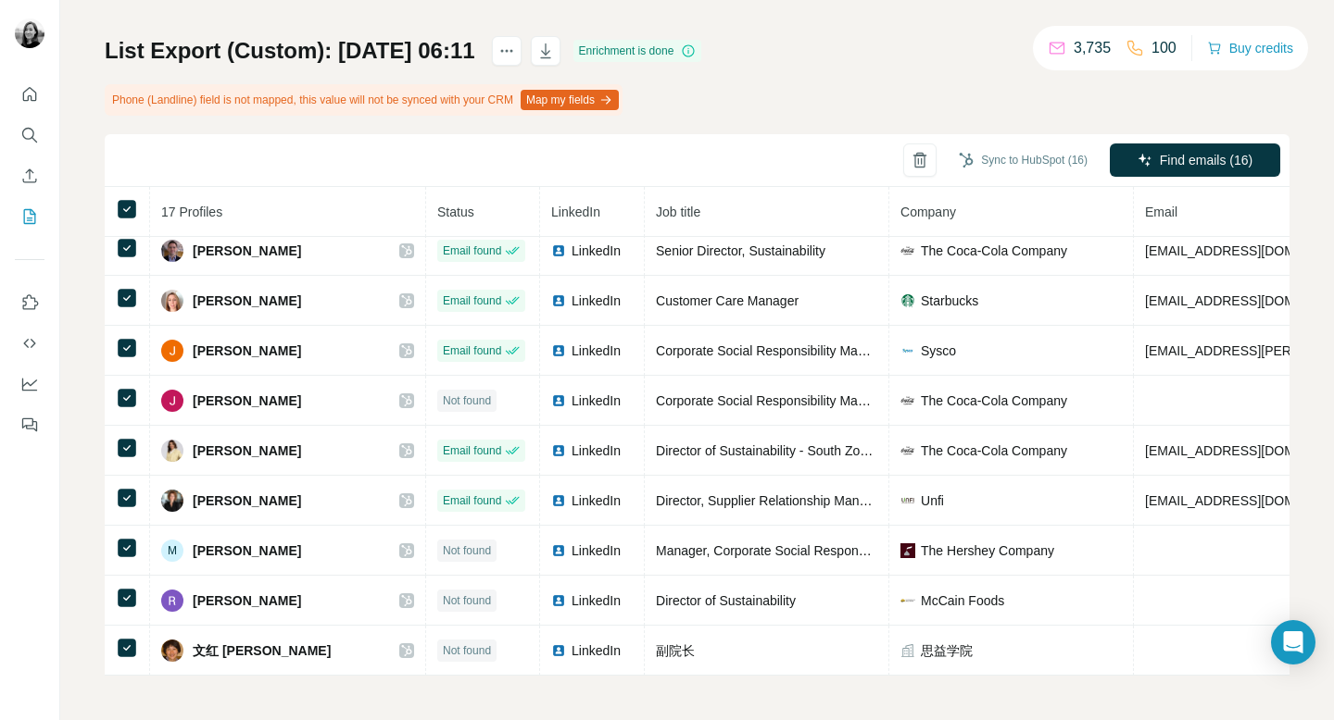
click at [891, 81] on div "List Export (Custom): [DATE] 06:11 Enrichment is done Phone (Landline) field is…" at bounding box center [697, 356] width 1184 height 640
click at [33, 385] on icon "Dashboard" at bounding box center [29, 384] width 19 height 19
click at [26, 180] on icon "Enrich CSV" at bounding box center [29, 176] width 19 height 19
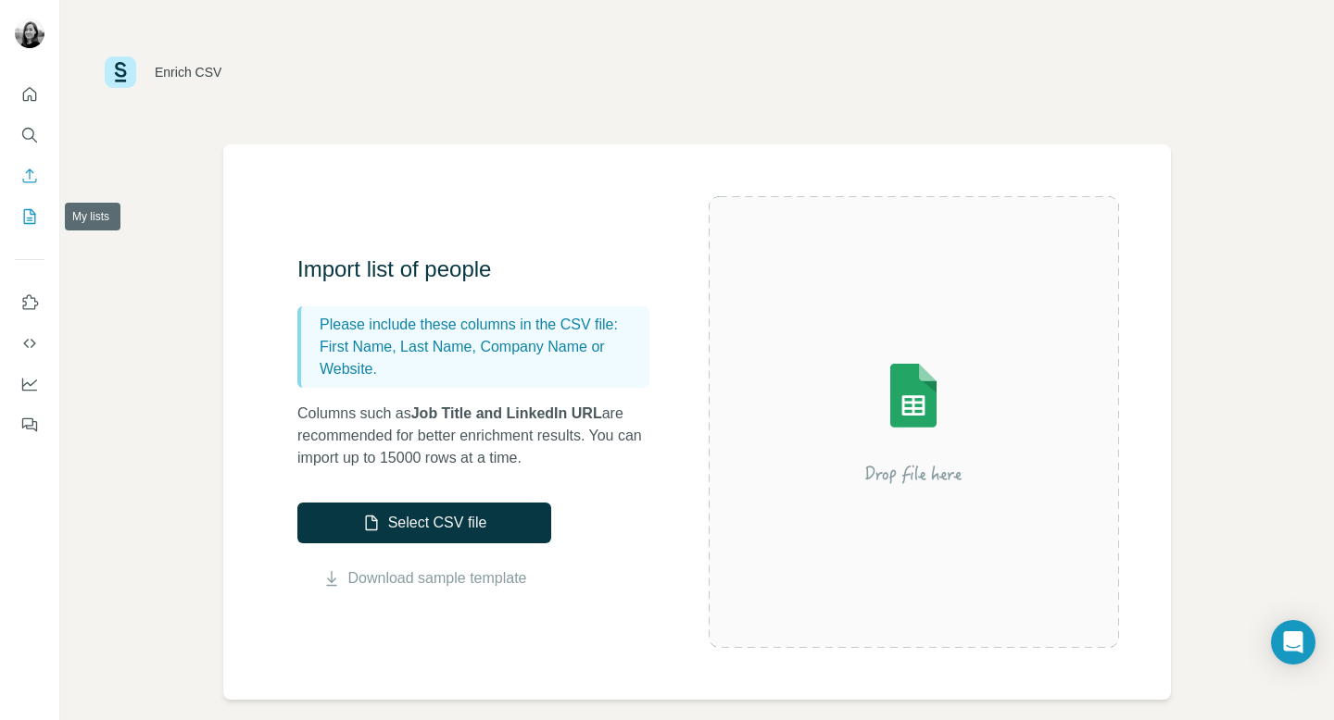
click at [28, 218] on icon "My lists" at bounding box center [31, 215] width 9 height 12
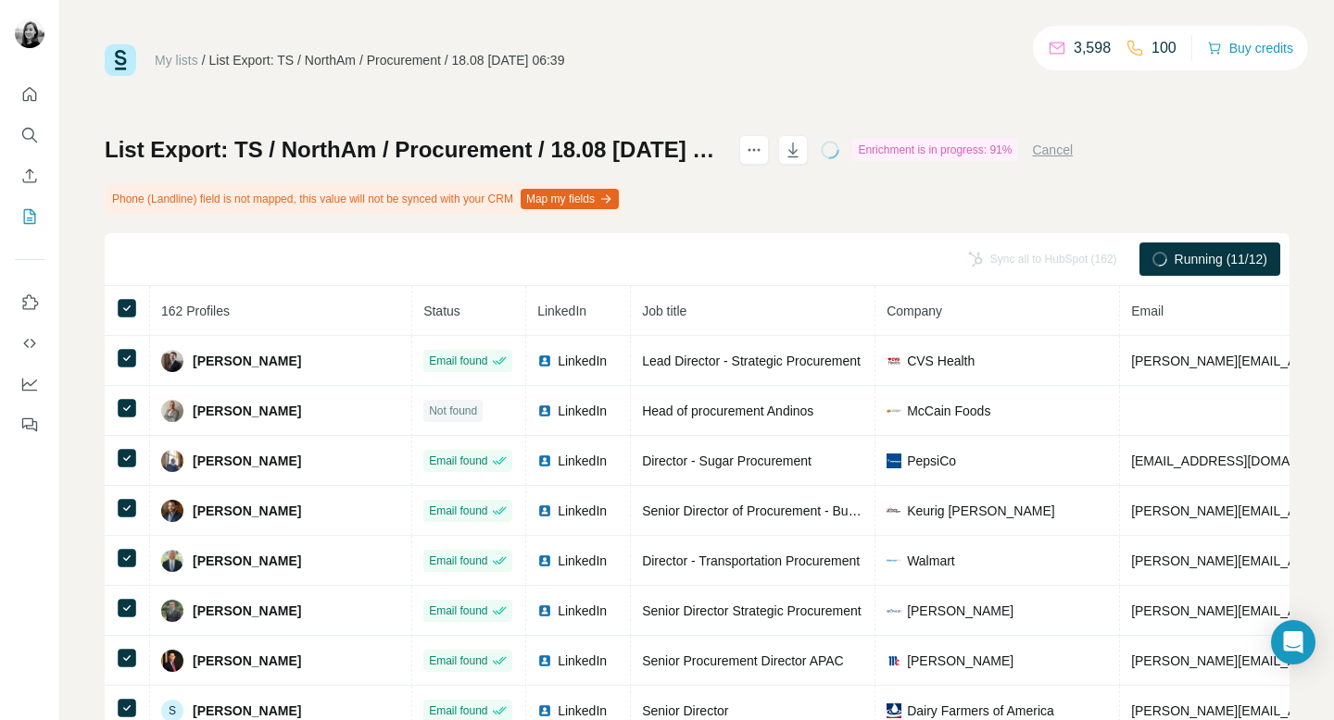
click at [595, 192] on button "Map my fields" at bounding box center [569, 199] width 98 height 20
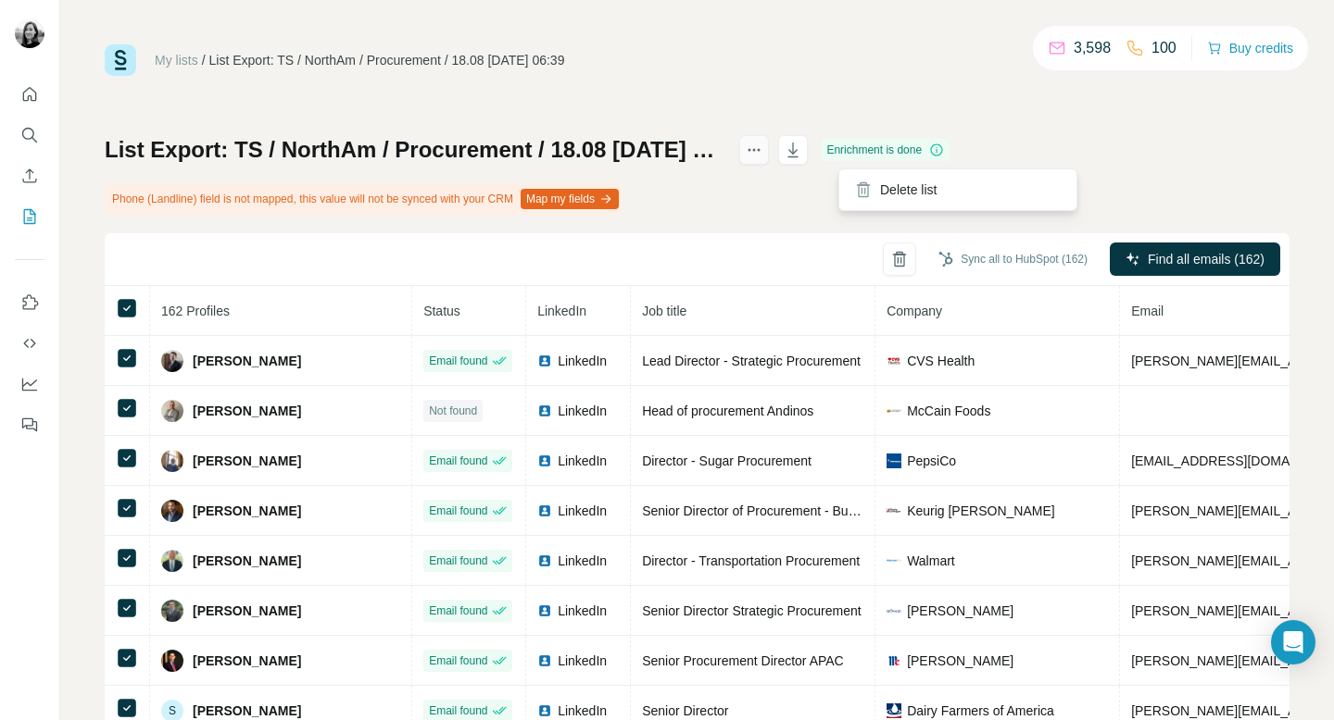
click at [769, 161] on button "actions" at bounding box center [754, 150] width 30 height 30
click at [874, 81] on div "My lists / List Export: TS / NorthAm / Procurement / 18.08 - 18/08/2025 06:39 3…" at bounding box center [697, 409] width 1184 height 731
click at [808, 140] on button "button" at bounding box center [793, 150] width 30 height 30
